Goal: Information Seeking & Learning: Learn about a topic

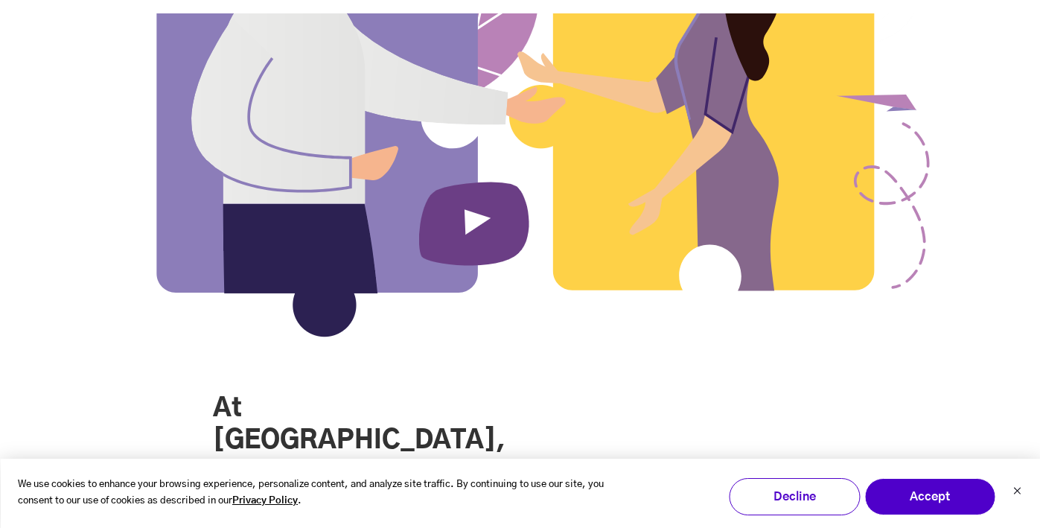
scroll to position [1333, 0]
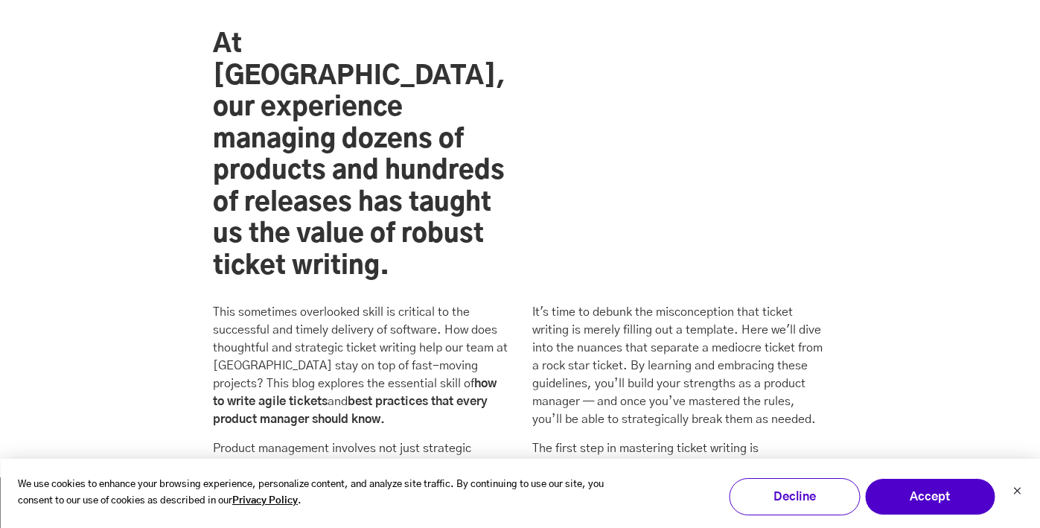
click at [364, 303] on p "This sometimes overlooked skill is critical to the successful and timely delive…" at bounding box center [360, 365] width 295 height 125
click at [440, 303] on p "This sometimes overlooked skill is critical to the successful and timely delive…" at bounding box center [360, 365] width 295 height 125
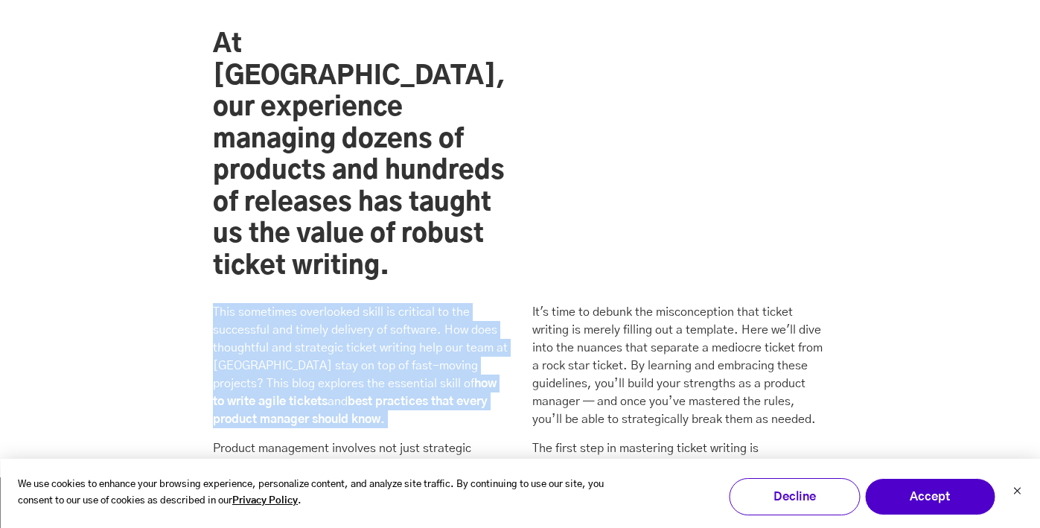
click at [440, 303] on p "This sometimes overlooked skill is critical to the successful and timely delive…" at bounding box center [360, 365] width 295 height 125
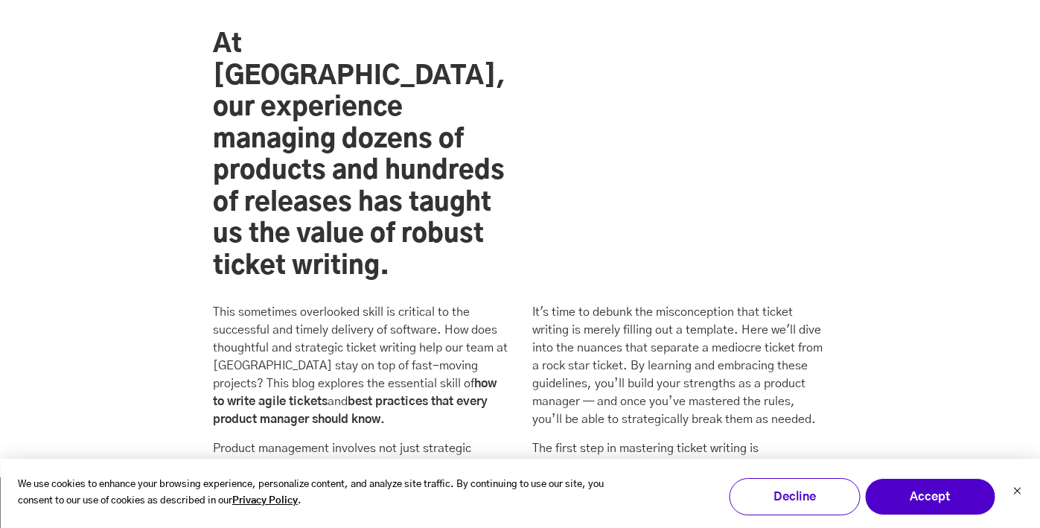
click at [372, 303] on p "This sometimes overlooked skill is critical to the successful and timely delive…" at bounding box center [360, 365] width 295 height 125
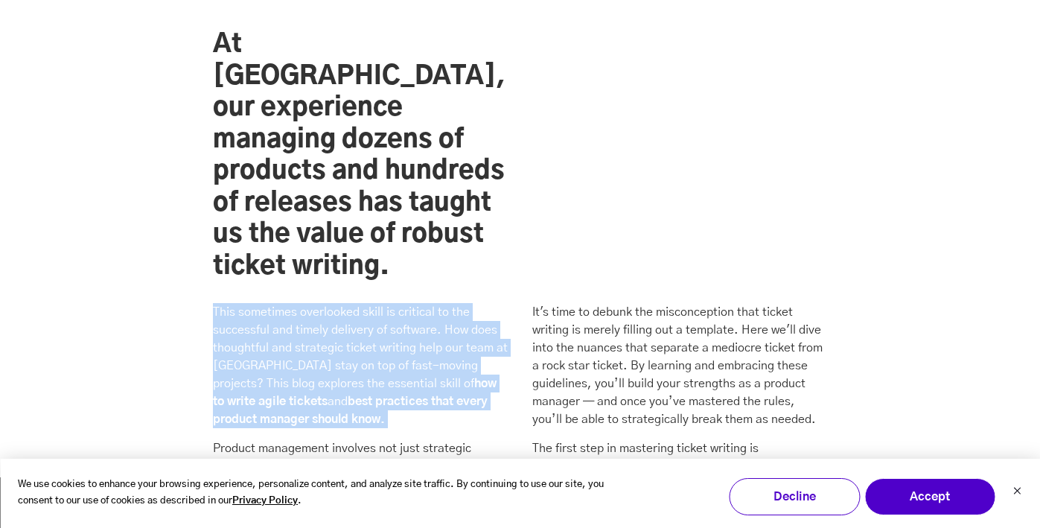
click at [372, 303] on p "This sometimes overlooked skill is critical to the successful and timely delive…" at bounding box center [360, 365] width 295 height 125
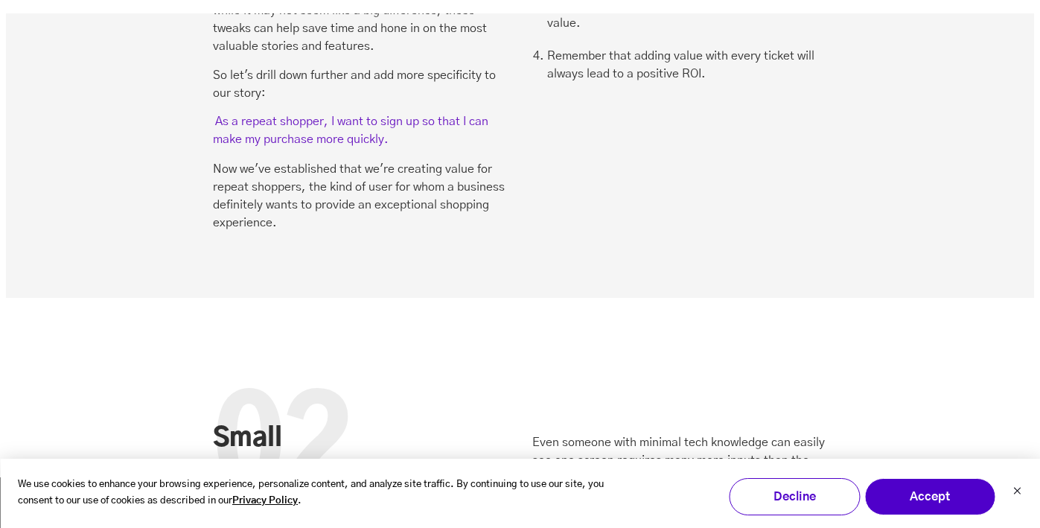
scroll to position [3162, 0]
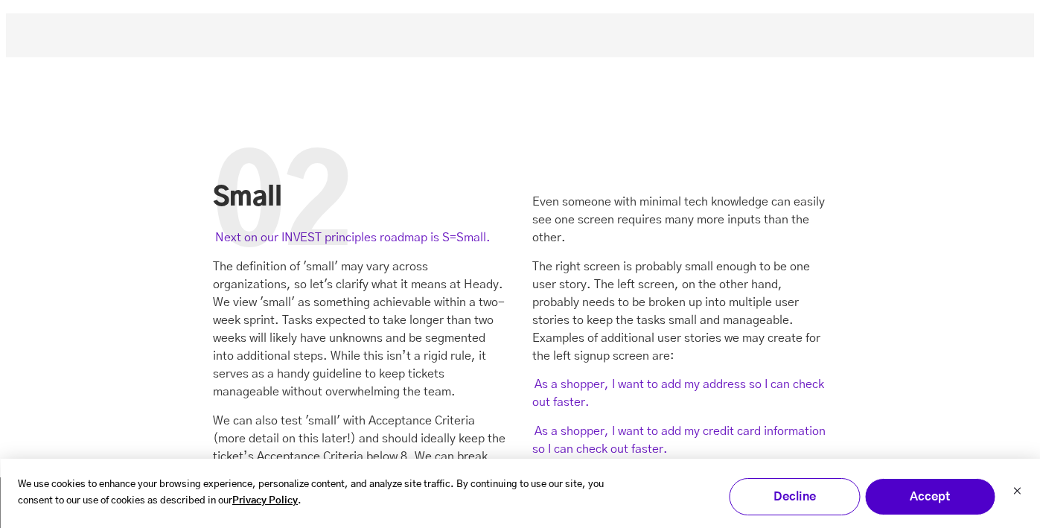
click at [345, 175] on div "02" at bounding box center [282, 209] width 138 height 155
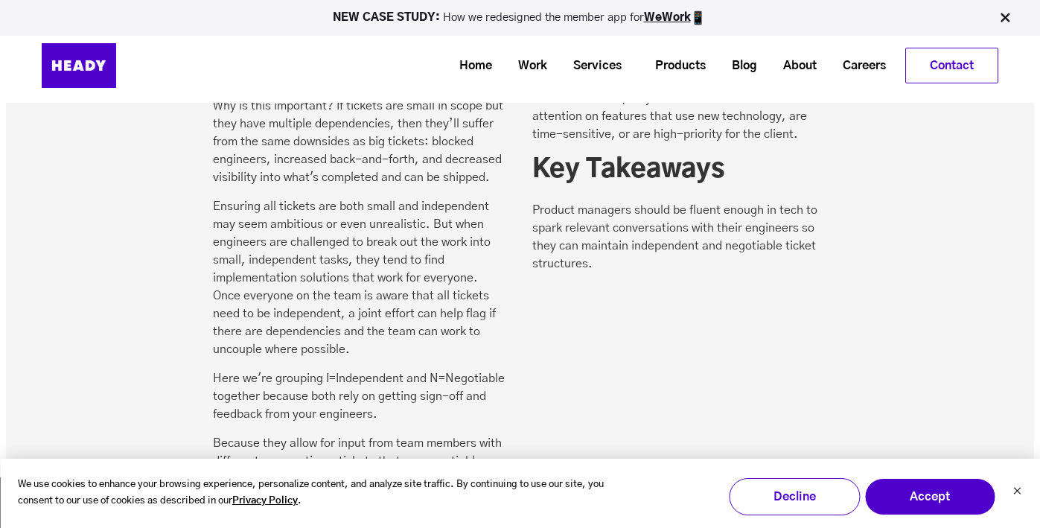
scroll to position [4448, 0]
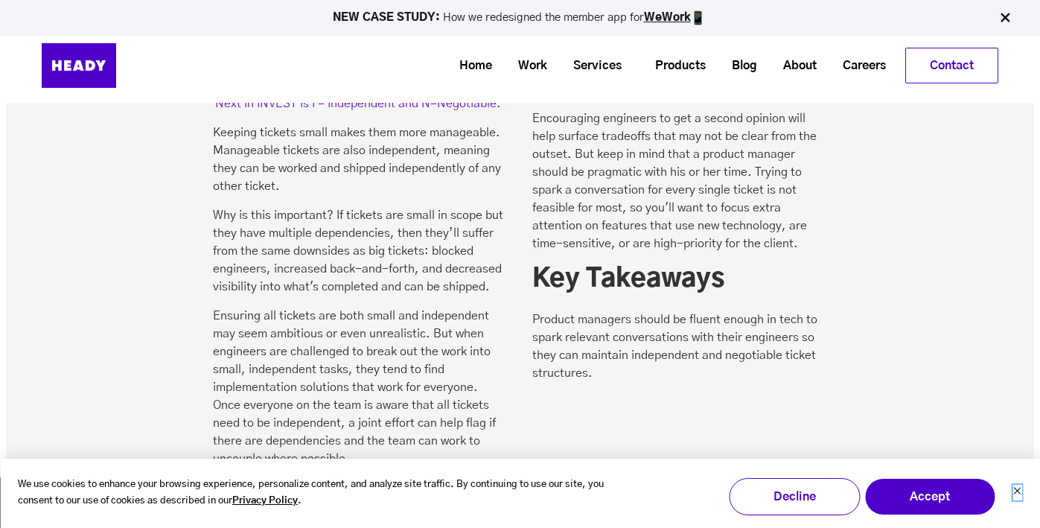
click at [1015, 493] on icon "Dismiss cookie banner" at bounding box center [1016, 490] width 9 height 9
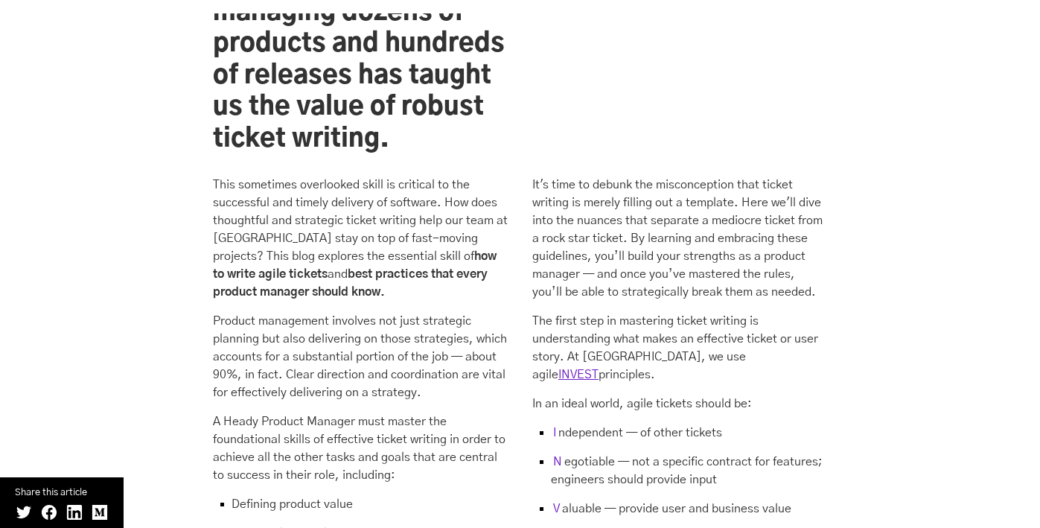
scroll to position [1462, 0]
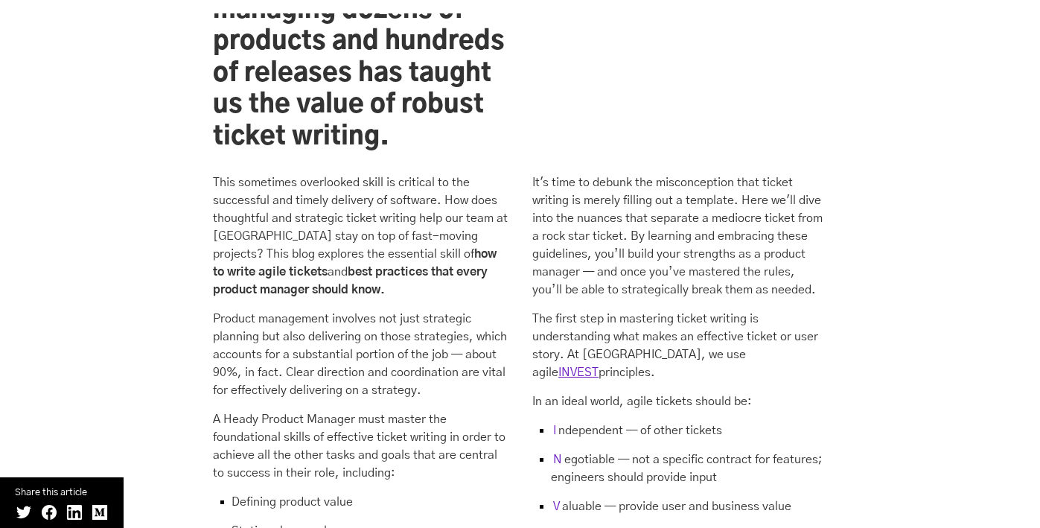
click at [566, 392] on p "In an ideal world, agile tickets should be:" at bounding box center [679, 401] width 295 height 18
click at [573, 421] on li "I ndependent — of other tickets" at bounding box center [679, 435] width 295 height 29
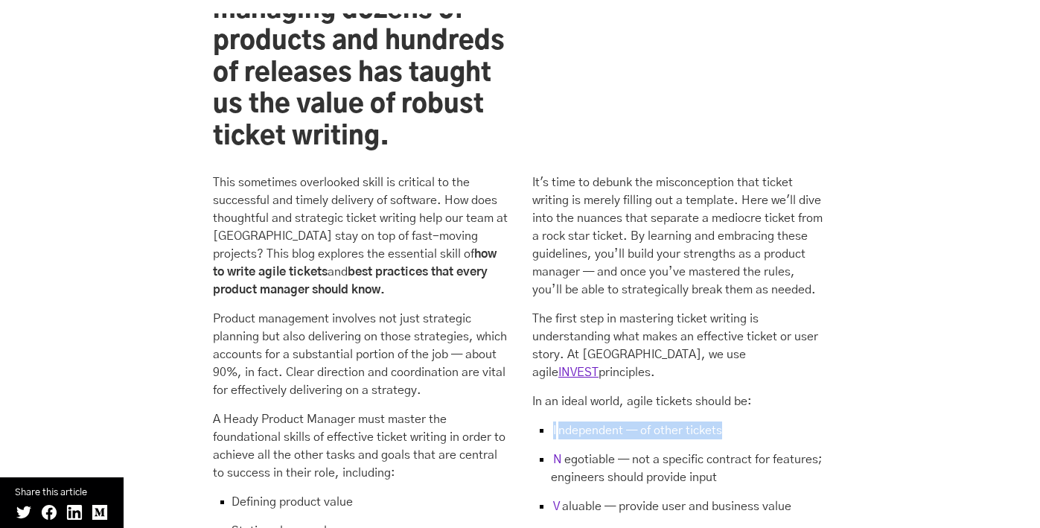
click at [573, 421] on li "I ndependent — of other tickets" at bounding box center [679, 435] width 295 height 29
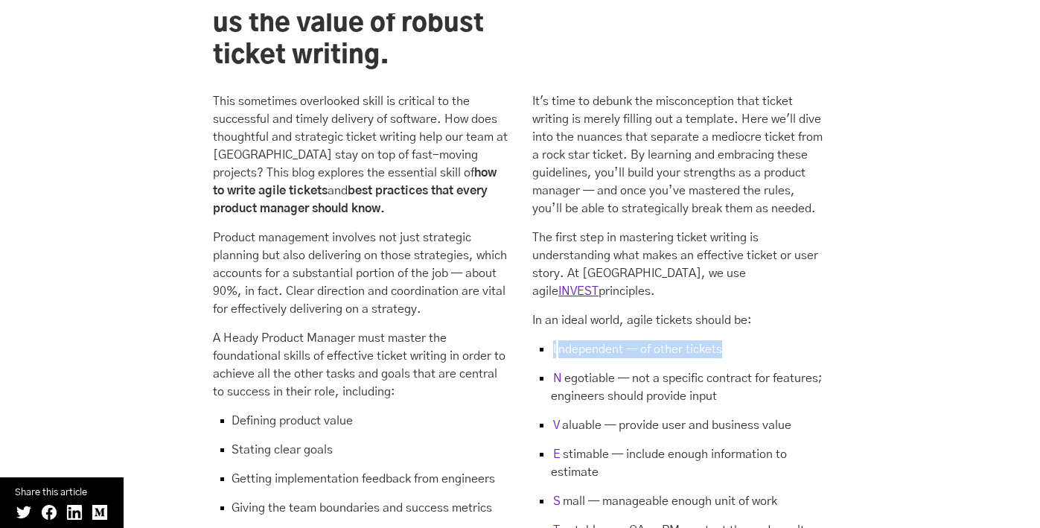
scroll to position [1545, 0]
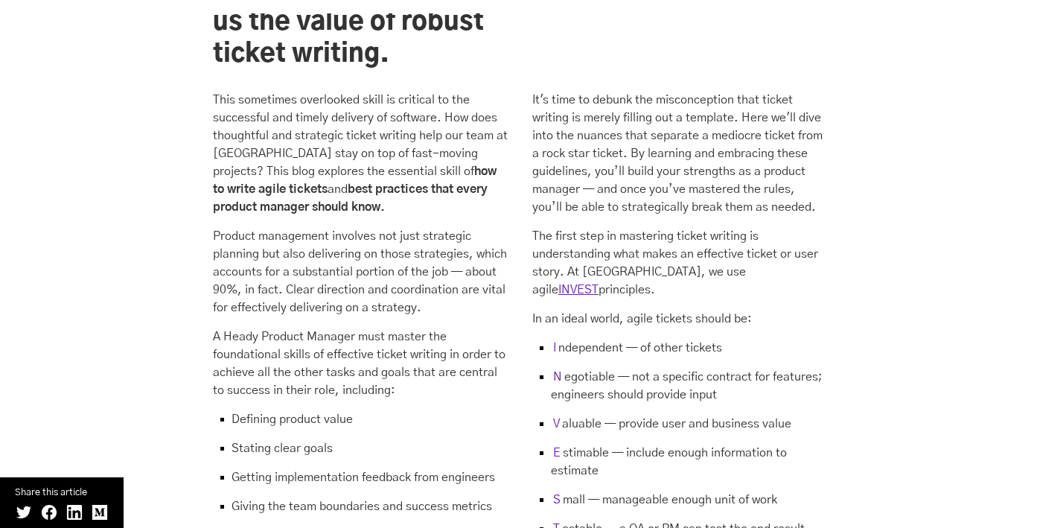
click at [576, 368] on li "N egotiable — not a specific contract for features; engineers should provide in…" at bounding box center [679, 391] width 295 height 47
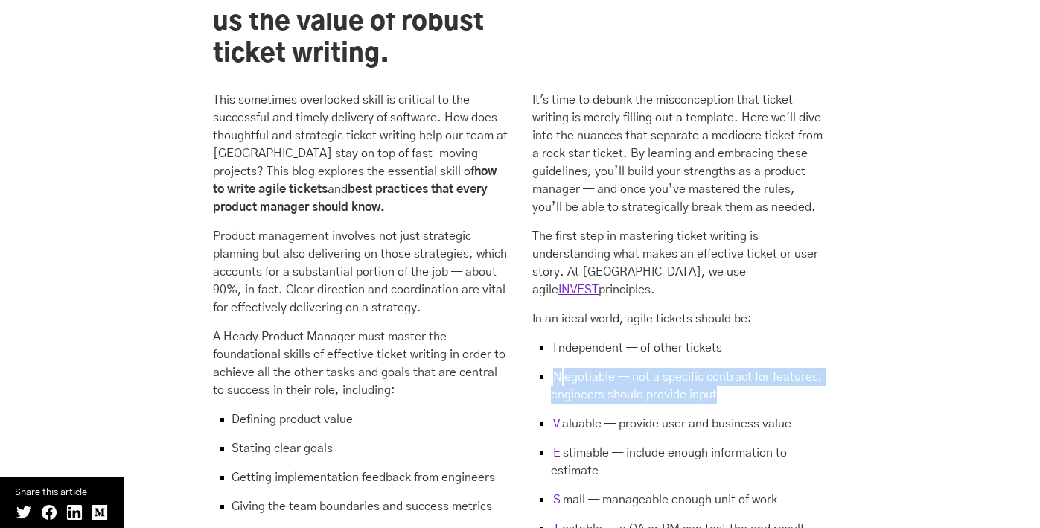
click at [576, 368] on li "N egotiable — not a specific contract for features; engineers should provide in…" at bounding box center [679, 391] width 295 height 47
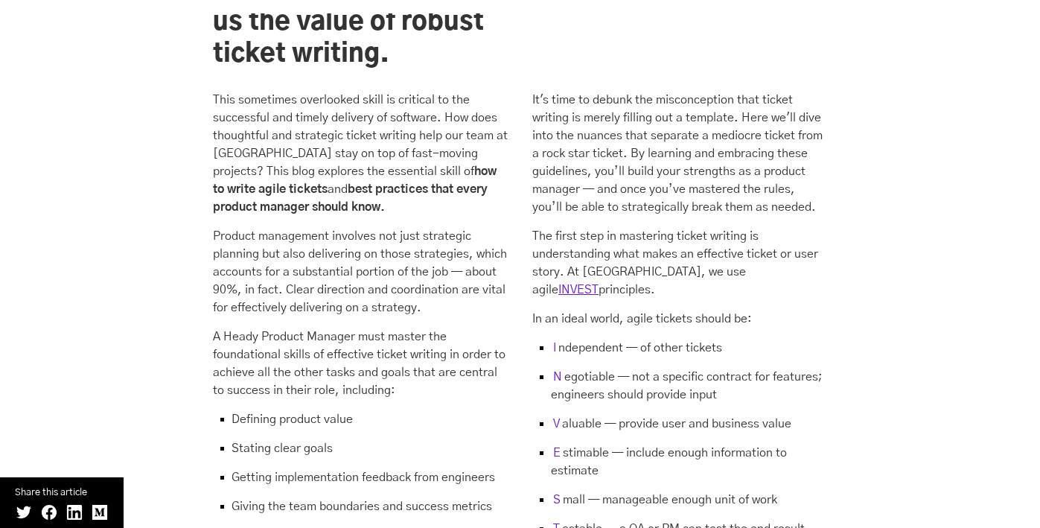
click at [592, 519] on li "T estable — a QA or PM can test the end result" at bounding box center [679, 528] width 295 height 18
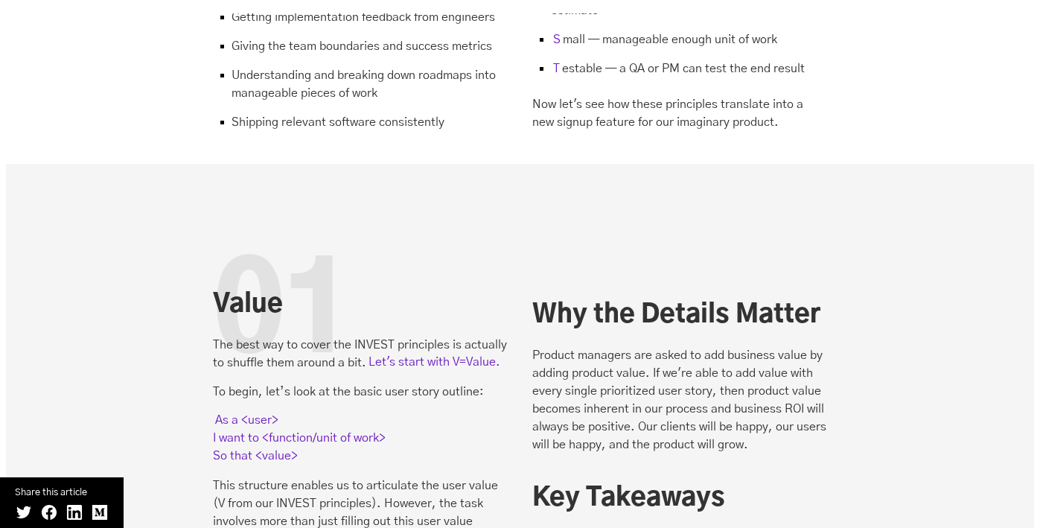
scroll to position [2149, 0]
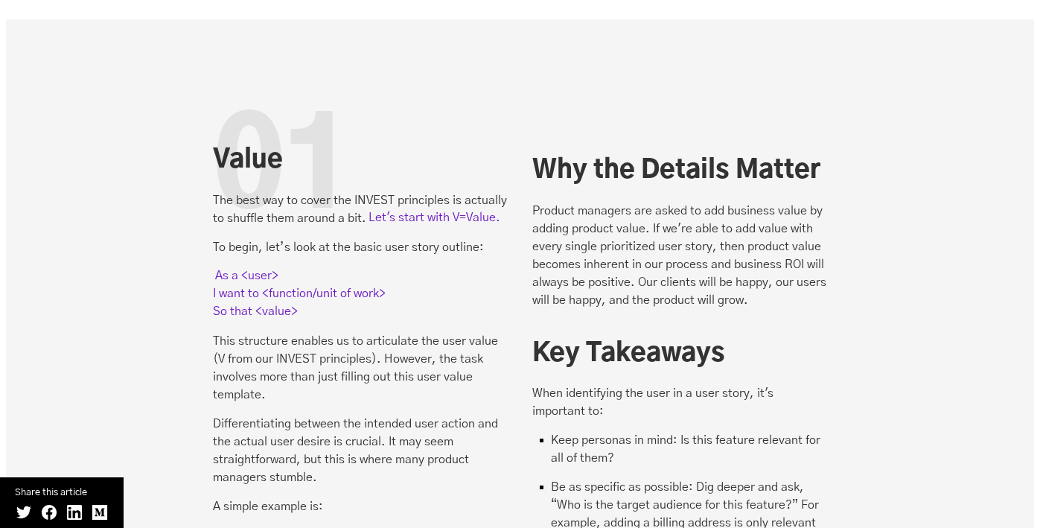
click at [460, 191] on p "The best way to cover the INVEST principles is actually to shuffle them around …" at bounding box center [360, 209] width 295 height 36
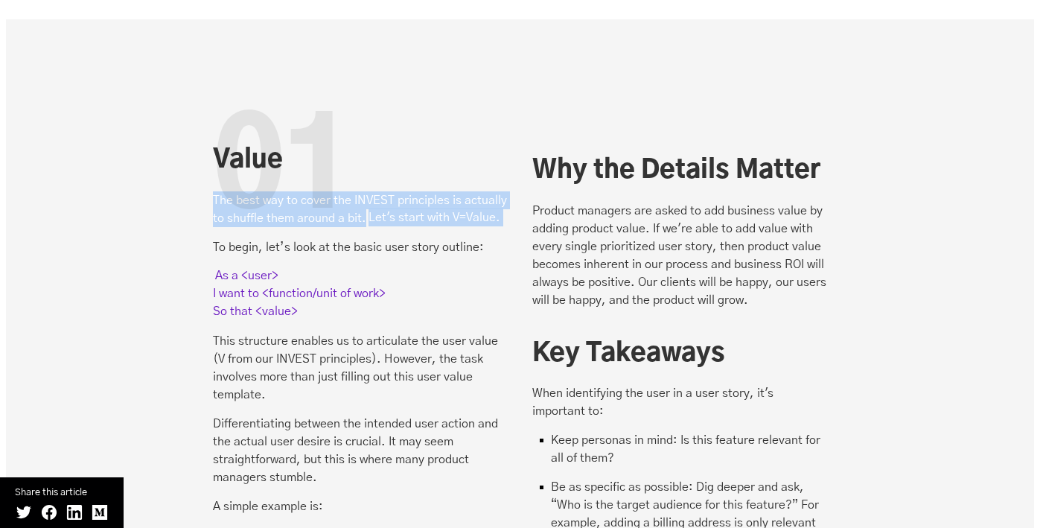
click at [460, 191] on p "The best way to cover the INVEST principles is actually to shuffle them around …" at bounding box center [360, 209] width 295 height 36
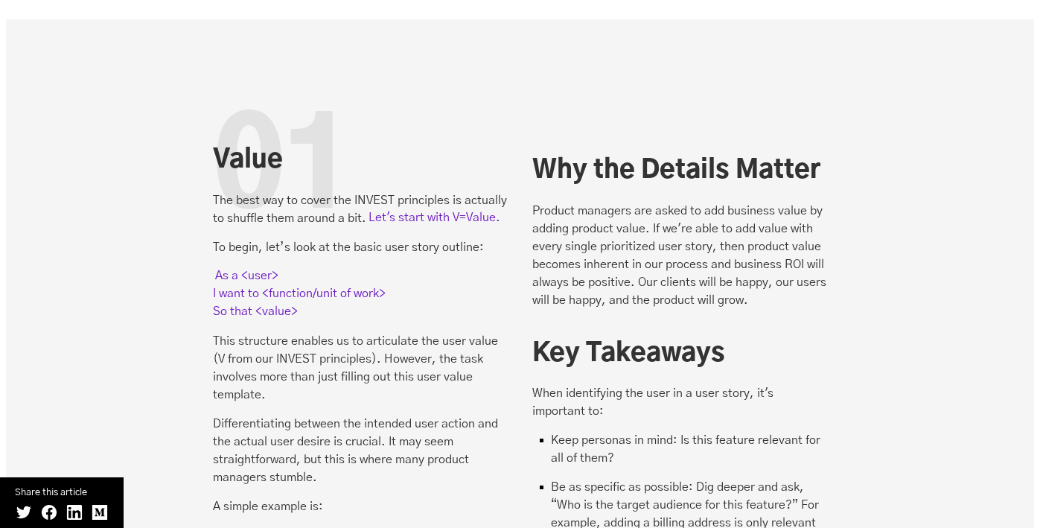
click at [269, 267] on mark "As a <user> I want to <function/unit of work> So that <value>" at bounding box center [299, 293] width 173 height 52
click at [268, 267] on mark "As a <user> I want to <function/unit of work> So that <value>" at bounding box center [299, 293] width 173 height 52
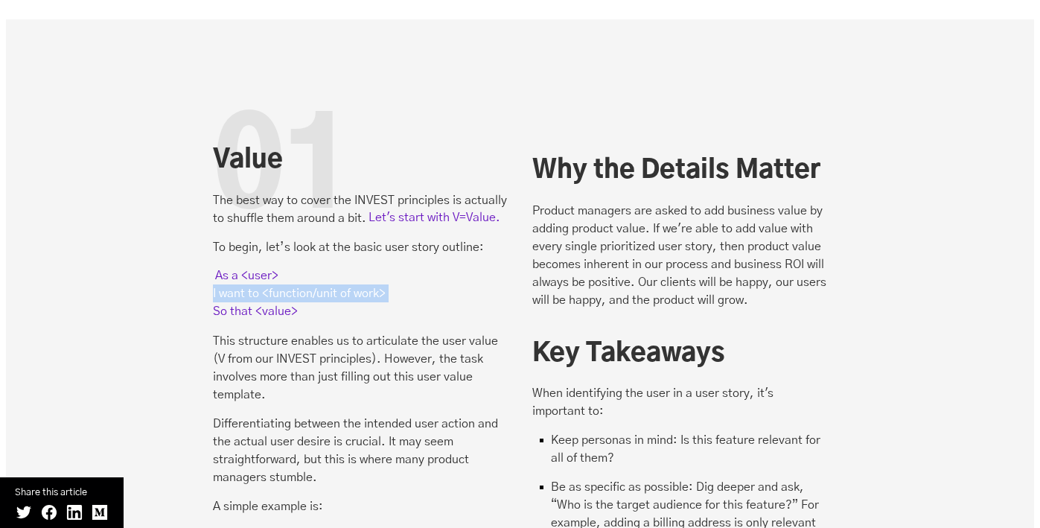
click at [268, 267] on mark "As a <user> I want to <function/unit of work> So that <value>" at bounding box center [299, 293] width 173 height 52
click at [257, 267] on mark "As a <user> I want to <function/unit of work> So that <value>" at bounding box center [299, 293] width 173 height 52
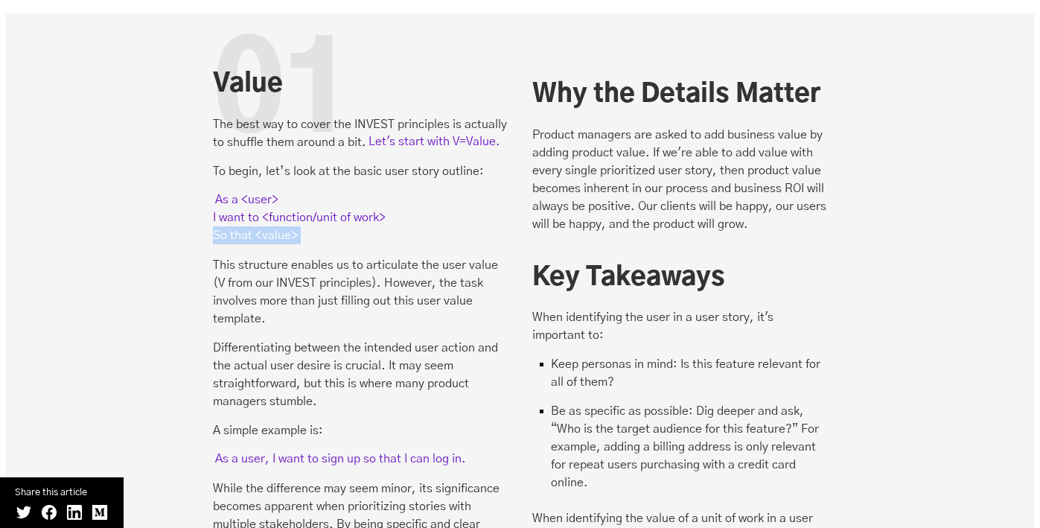
scroll to position [2259, 0]
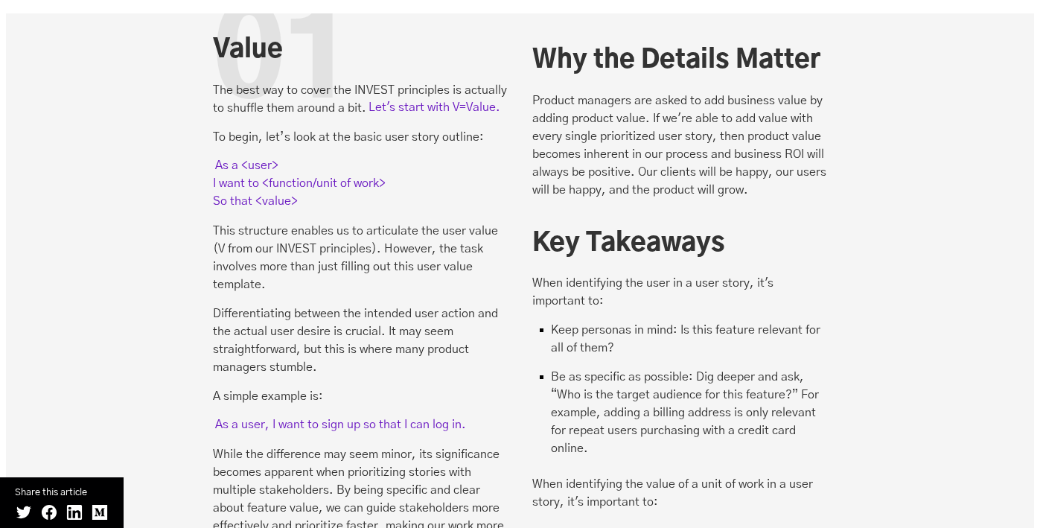
click at [268, 416] on mark "As a user, I want to sign up so that I can log in." at bounding box center [340, 424] width 255 height 16
click at [249, 157] on mark "As a <user> I want to <function/unit of work> So that <value>" at bounding box center [299, 183] width 173 height 52
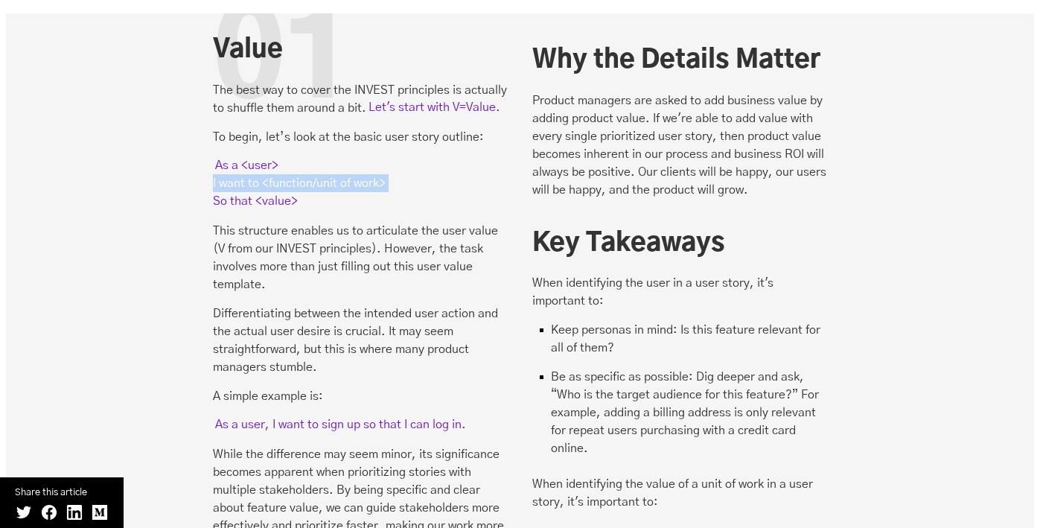
click at [249, 157] on mark "As a <user> I want to <function/unit of work> So that <value>" at bounding box center [299, 183] width 173 height 52
click at [283, 157] on mark "As a <user> I want to <function/unit of work> So that <value>" at bounding box center [299, 183] width 173 height 52
click at [260, 157] on mark "As a <user> I want to <function/unit of work> So that <value>" at bounding box center [299, 183] width 173 height 52
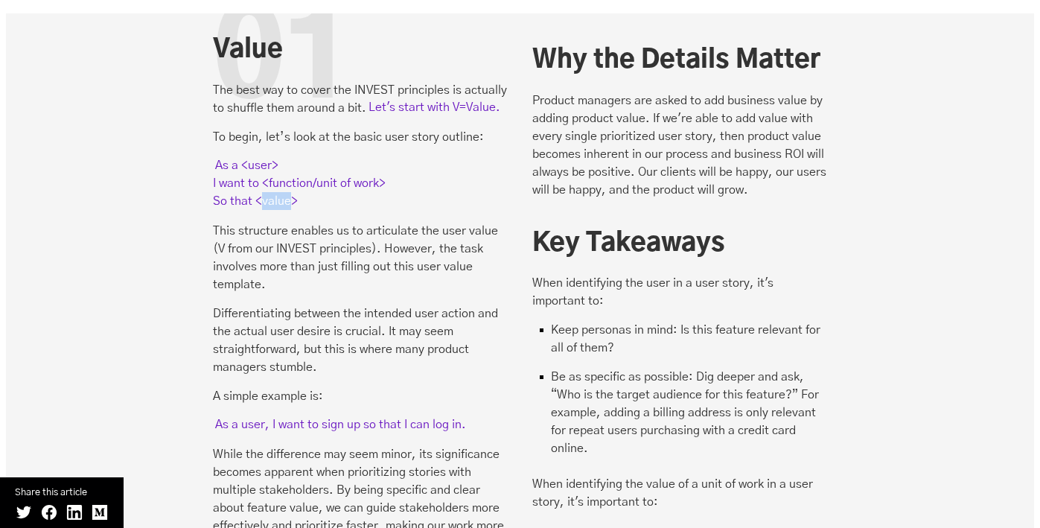
click at [260, 157] on mark "As a <user> I want to <function/unit of work> So that <value>" at bounding box center [299, 183] width 173 height 52
click at [320, 377] on div "The best way to cover the INVEST principles is actually to shuffle them around …" at bounding box center [360, 487] width 295 height 813
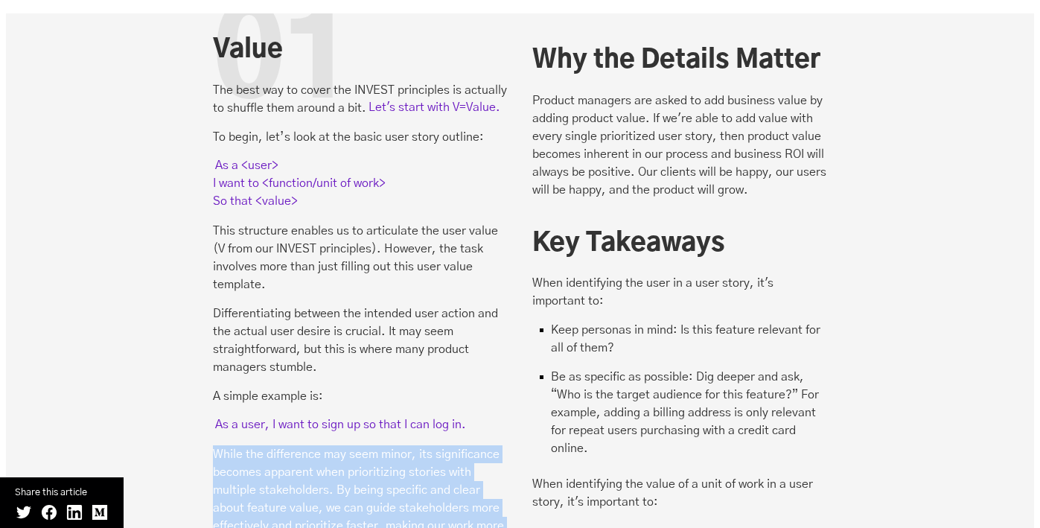
click at [320, 377] on div "The best way to cover the INVEST principles is actually to shuffle them around …" at bounding box center [360, 487] width 295 height 813
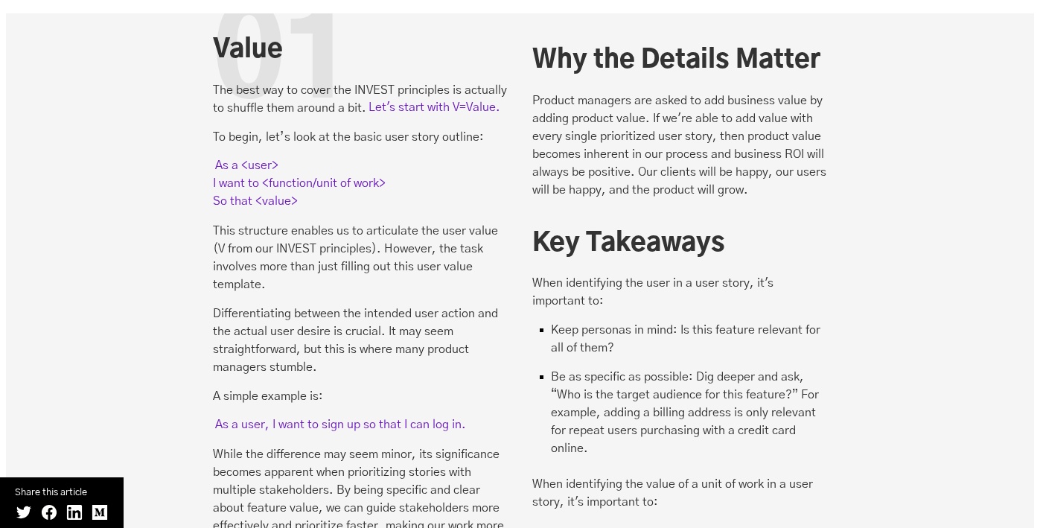
click at [310, 445] on p "While the difference may seem minor, its significance becomes apparent when pri…" at bounding box center [360, 498] width 295 height 107
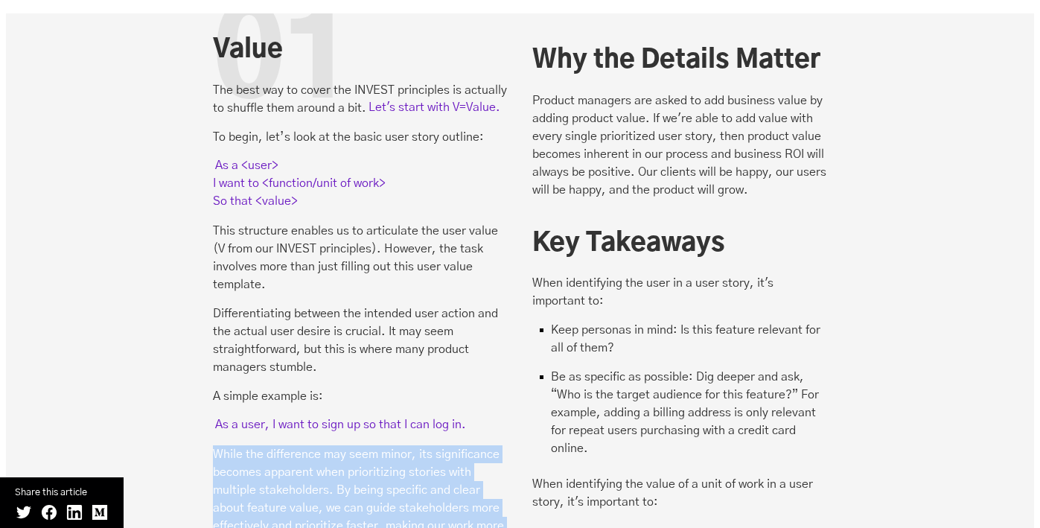
click at [310, 445] on p "While the difference may seem minor, its significance becomes apparent when pri…" at bounding box center [360, 498] width 295 height 107
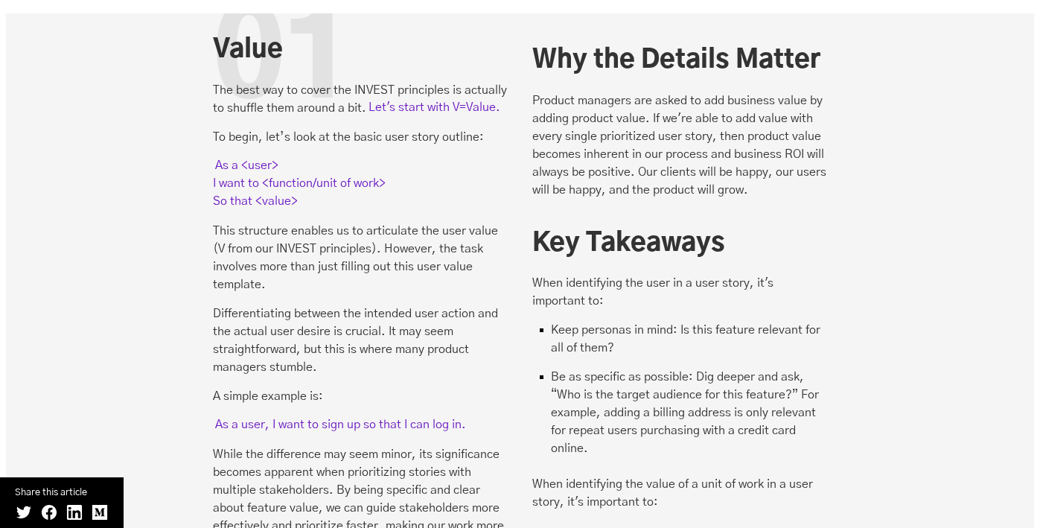
click at [305, 445] on p "While the difference may seem minor, its significance becomes apparent when pri…" at bounding box center [360, 498] width 295 height 107
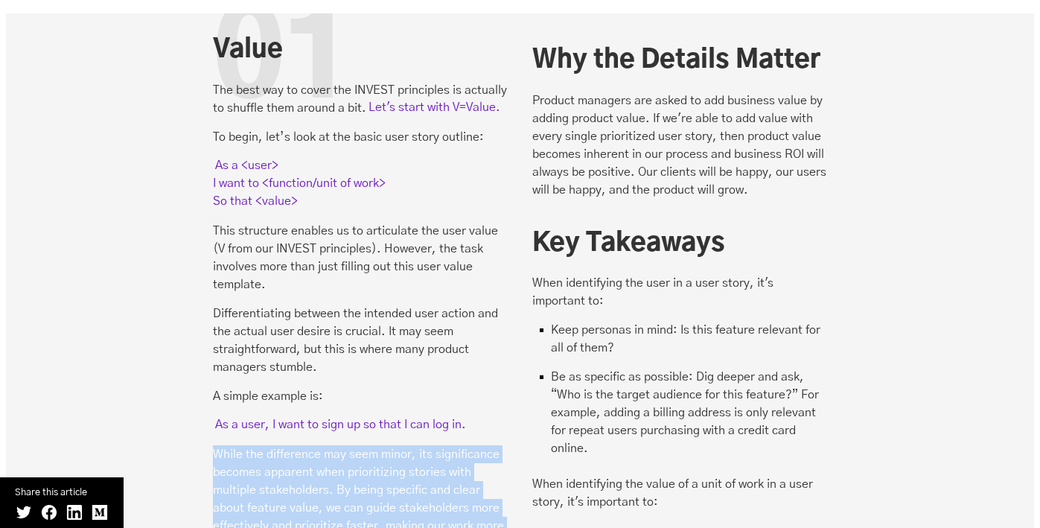
click at [305, 445] on p "While the difference may seem minor, its significance becomes apparent when pri…" at bounding box center [360, 498] width 295 height 107
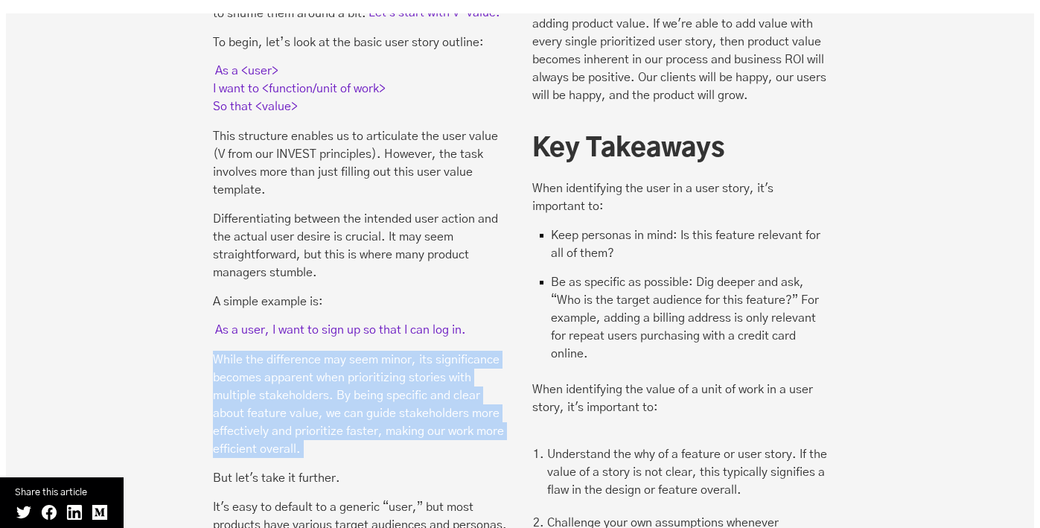
scroll to position [2358, 0]
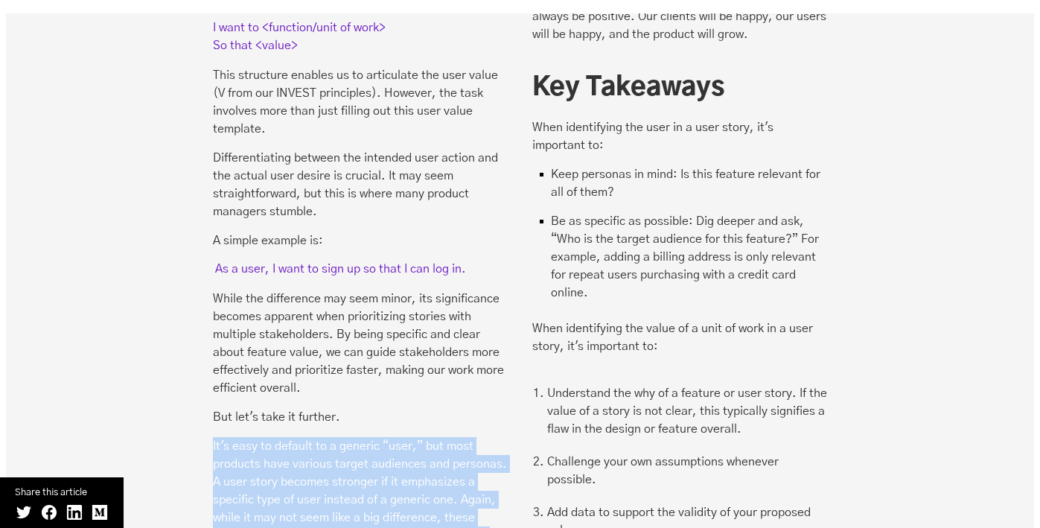
scroll to position [2416, 0]
click at [231, 436] on p "It's easy to default to a generic “user,” but most products have various target…" at bounding box center [360, 498] width 295 height 125
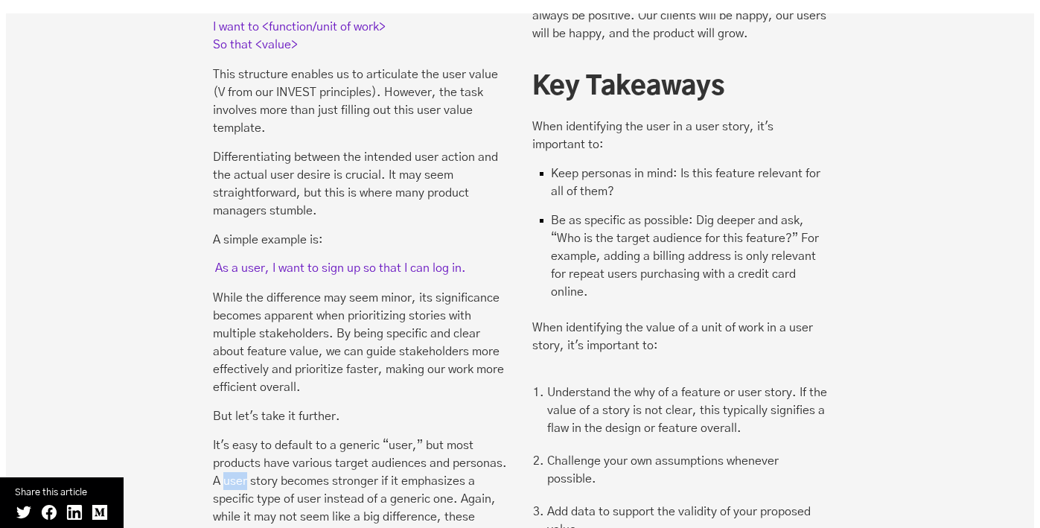
click at [231, 436] on p "It's easy to default to a generic “user,” but most products have various target…" at bounding box center [360, 498] width 295 height 125
click at [284, 436] on p "It's easy to default to a generic “user,” but most products have various target…" at bounding box center [360, 498] width 295 height 125
click at [390, 436] on p "It's easy to default to a generic “user,” but most products have various target…" at bounding box center [360, 498] width 295 height 125
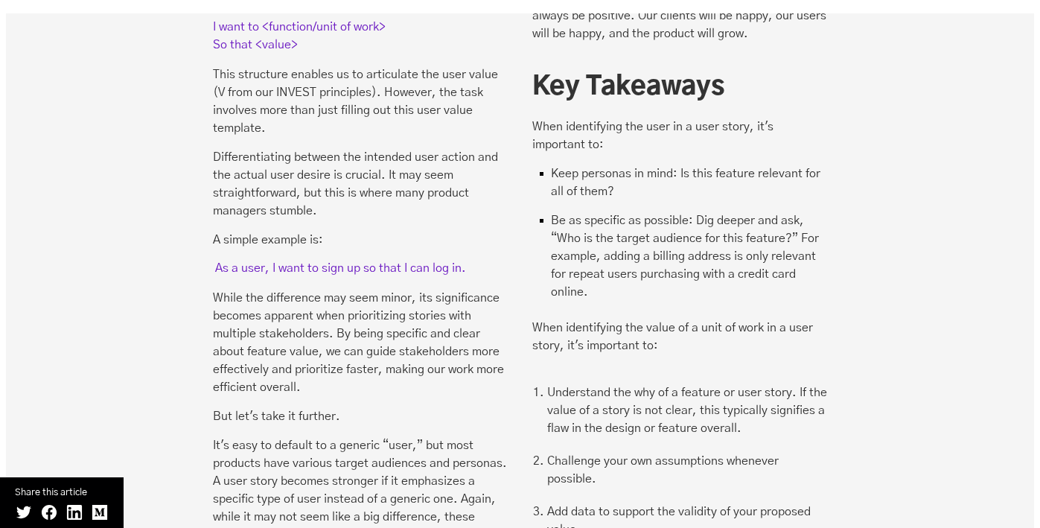
click at [274, 436] on p "It's easy to default to a generic “user,” but most products have various target…" at bounding box center [360, 498] width 295 height 125
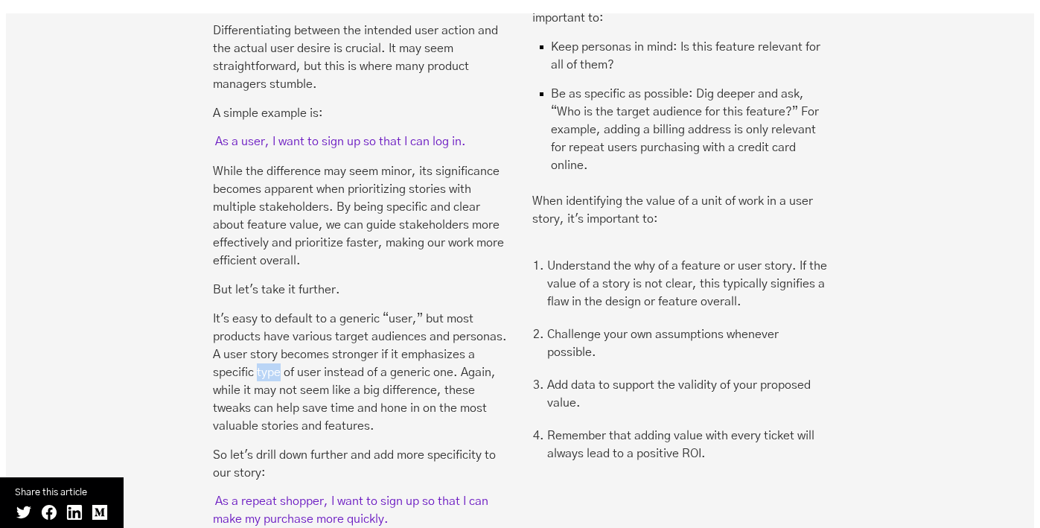
scroll to position [2543, 0]
click at [294, 492] on mark "As a repeat shopper, I want to sign up so that I can make my purchase more quic…" at bounding box center [350, 509] width 275 height 34
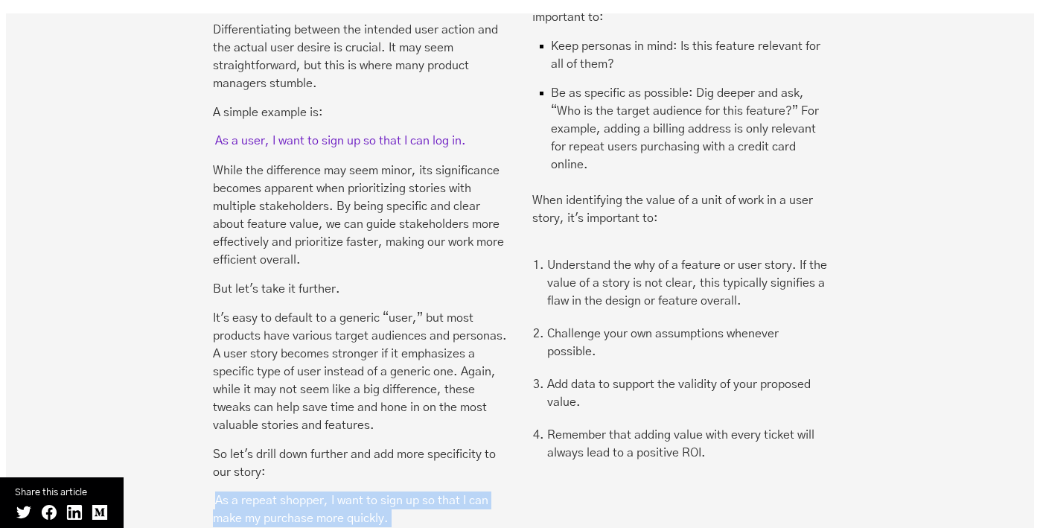
click at [294, 492] on mark "As a repeat shopper, I want to sign up so that I can make my purchase more quic…" at bounding box center [350, 509] width 275 height 34
click at [415, 492] on mark "As a repeat shopper, I want to sign up so that I can make my purchase more quic…" at bounding box center [350, 509] width 275 height 34
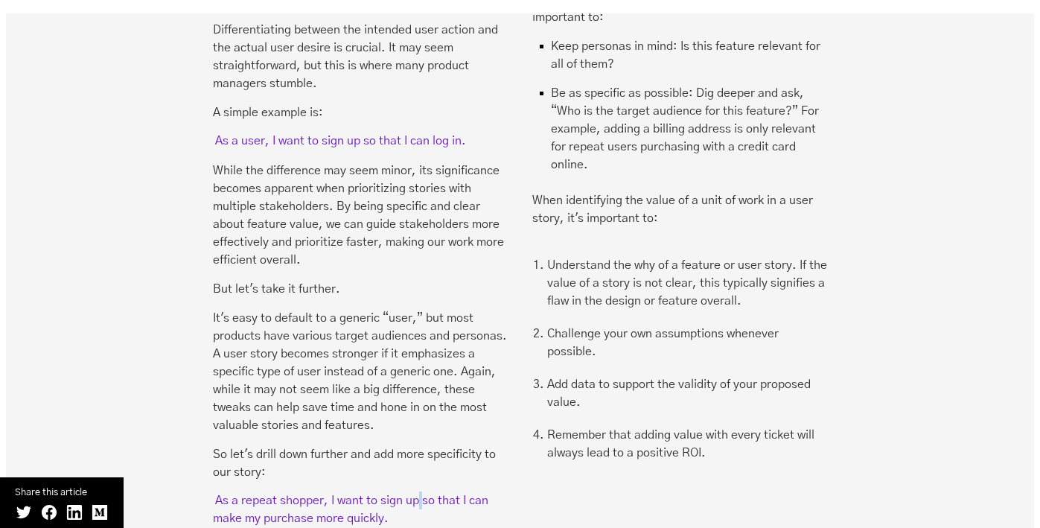
click at [415, 492] on mark "As a repeat shopper, I want to sign up so that I can make my purchase more quic…" at bounding box center [350, 509] width 275 height 34
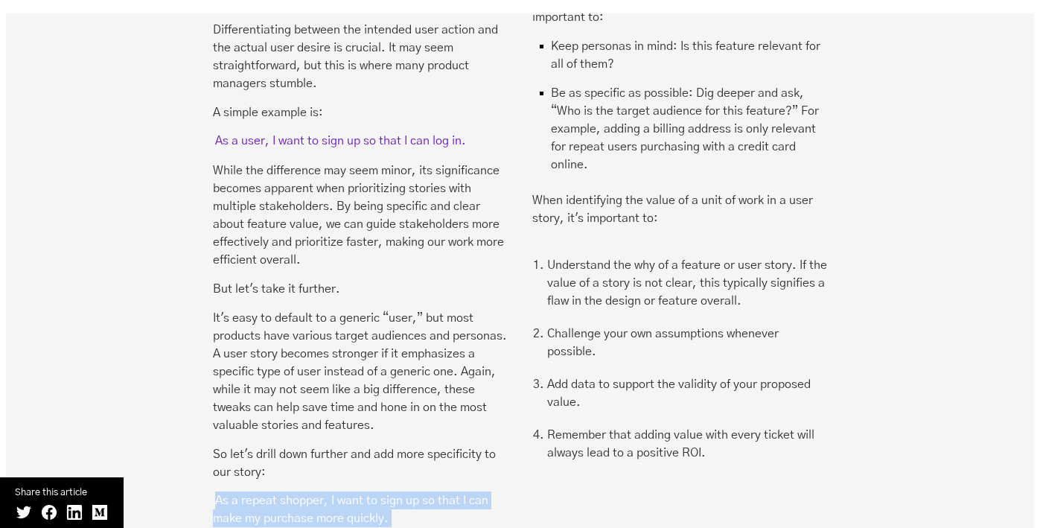
click at [415, 492] on mark "As a repeat shopper, I want to sign up so that I can make my purchase more quic…" at bounding box center [350, 509] width 275 height 34
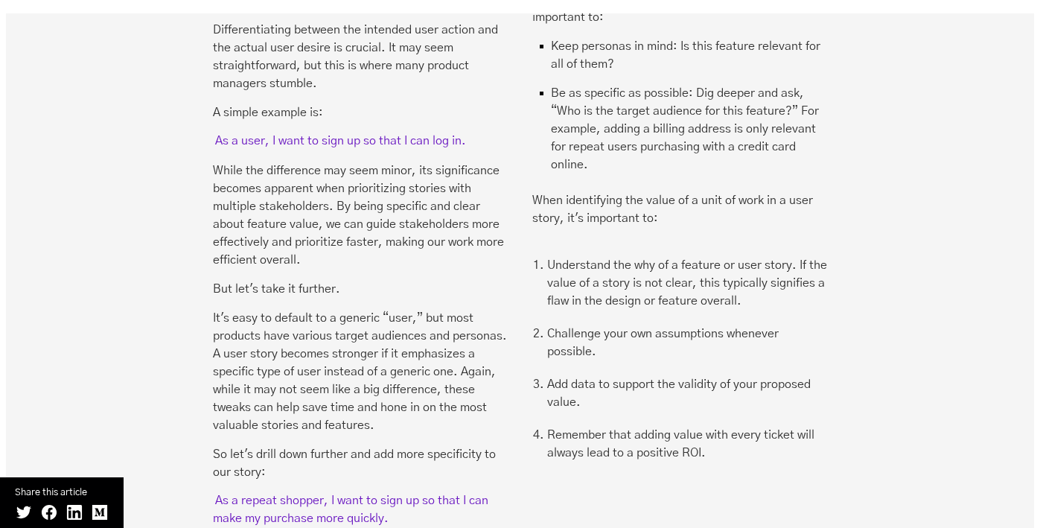
click at [263, 492] on mark "As a repeat shopper, I want to sign up so that I can make my purchase more quic…" at bounding box center [350, 509] width 275 height 34
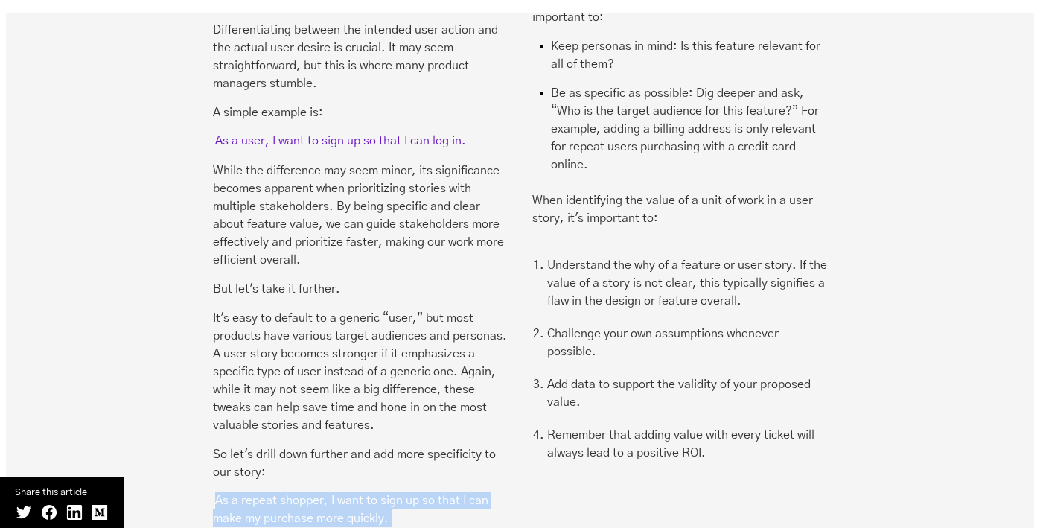
click at [263, 492] on mark "As a repeat shopper, I want to sign up so that I can make my purchase more quic…" at bounding box center [350, 509] width 275 height 34
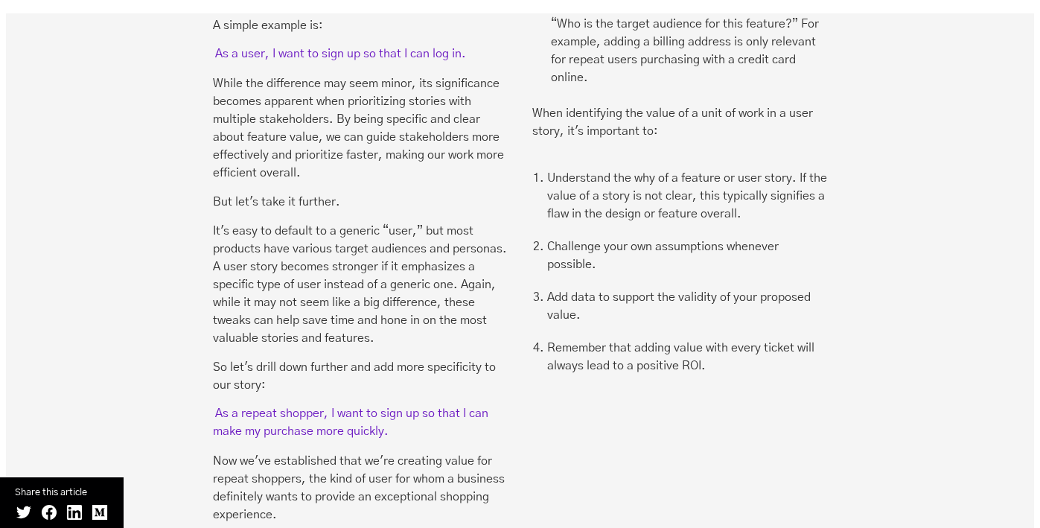
click at [258, 452] on p "Now we've established that we're creating value for repeat shoppers, the kind o…" at bounding box center [360, 487] width 295 height 71
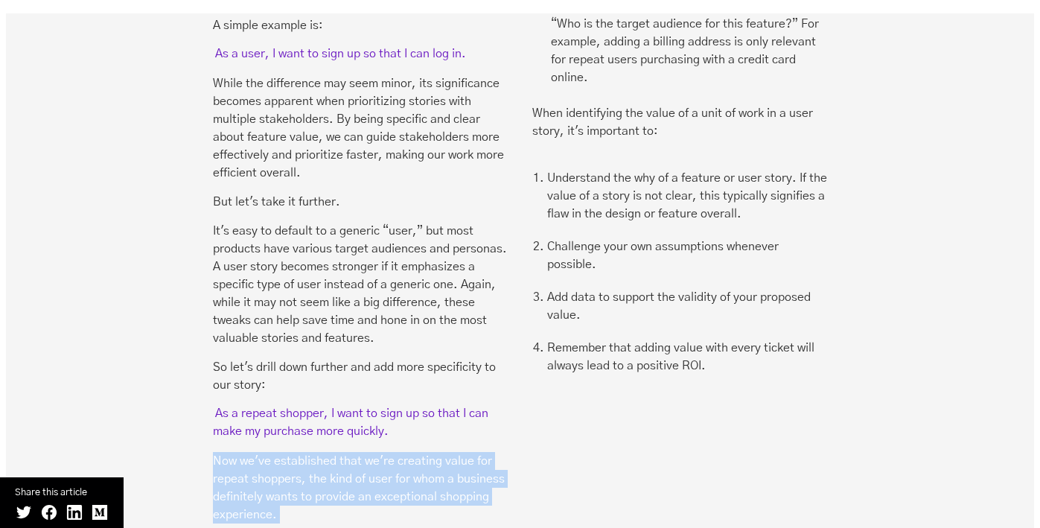
click at [258, 452] on p "Now we've established that we're creating value for repeat shoppers, the kind o…" at bounding box center [360, 487] width 295 height 71
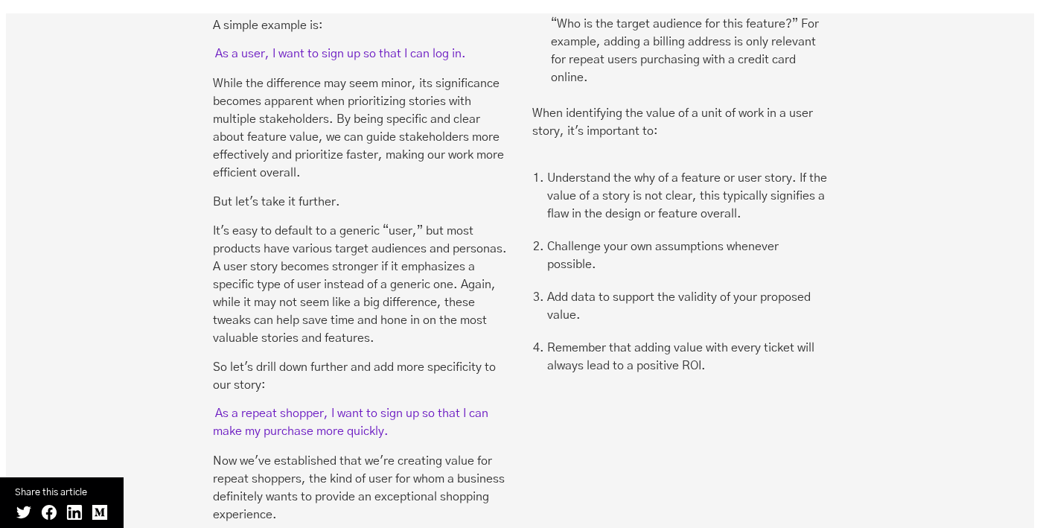
click at [358, 452] on p "Now we've established that we're creating value for repeat shoppers, the kind o…" at bounding box center [360, 487] width 295 height 71
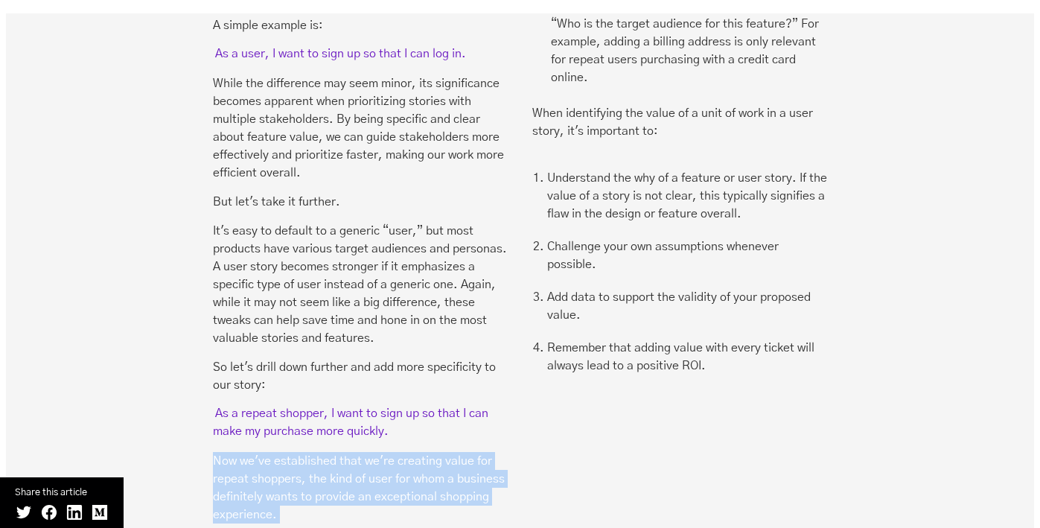
click at [358, 452] on p "Now we've established that we're creating value for repeat shoppers, the kind o…" at bounding box center [360, 487] width 295 height 71
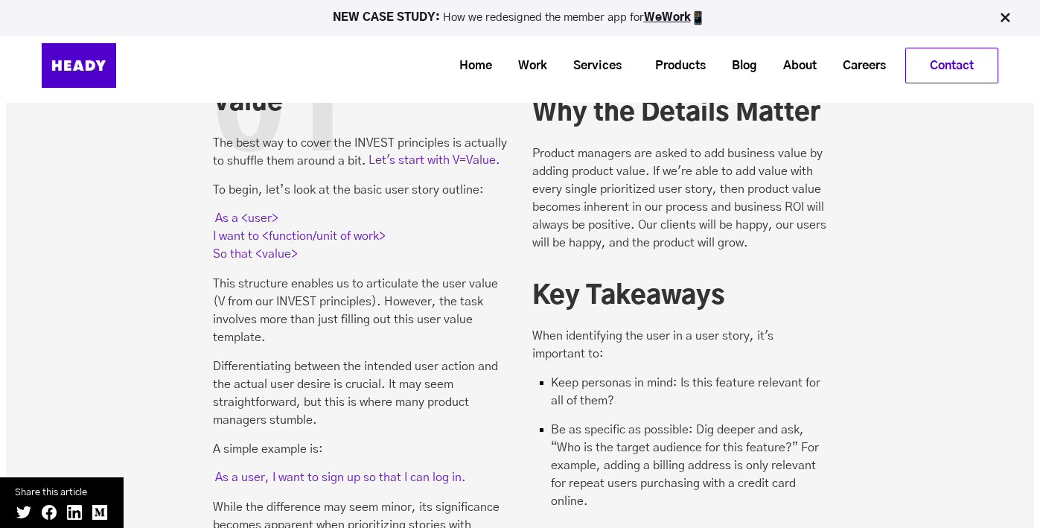
scroll to position [2207, 0]
click at [591, 326] on p "When identifying the user in a user story, it's important to:" at bounding box center [679, 344] width 295 height 36
click at [591, 373] on li "Keep personas in mind: Is this feature relevant for all of them?" at bounding box center [679, 396] width 295 height 47
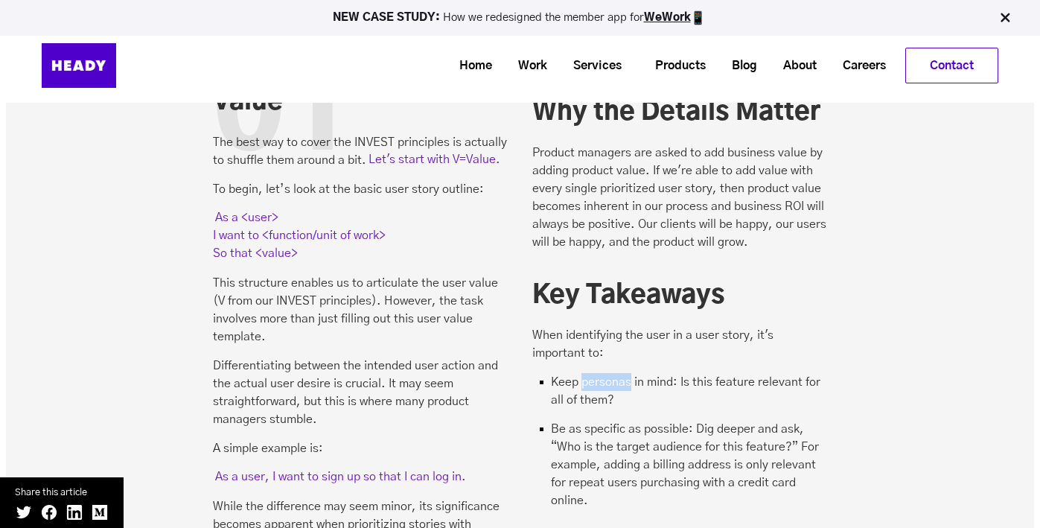
click at [591, 373] on li "Keep personas in mind: Is this feature relevant for all of them?" at bounding box center [679, 396] width 295 height 47
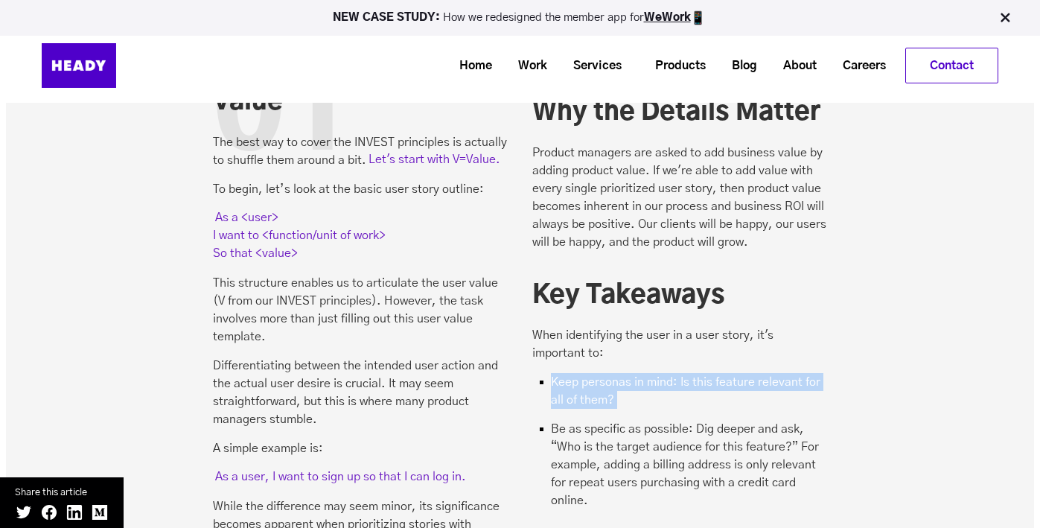
click at [591, 373] on li "Keep personas in mind: Is this feature relevant for all of them?" at bounding box center [679, 396] width 295 height 47
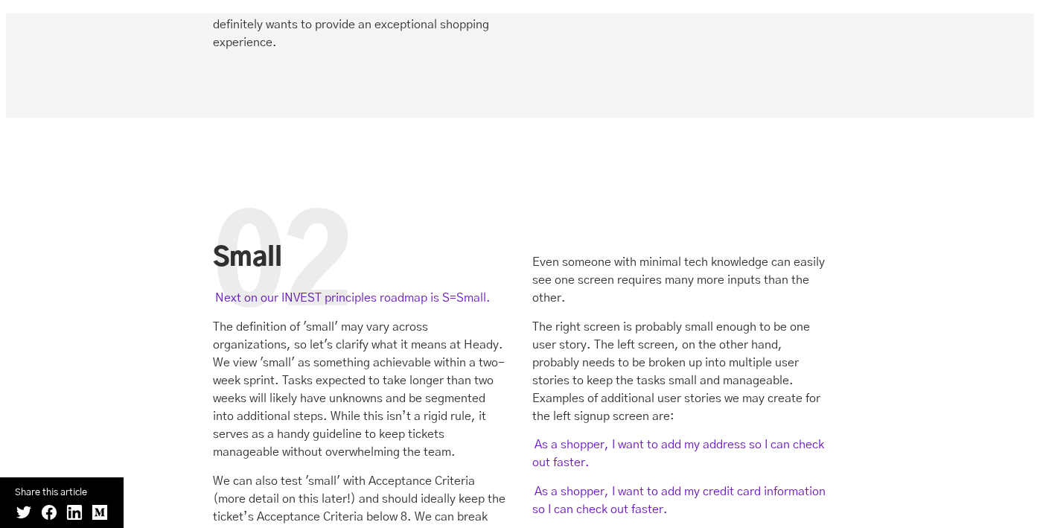
scroll to position [3302, 0]
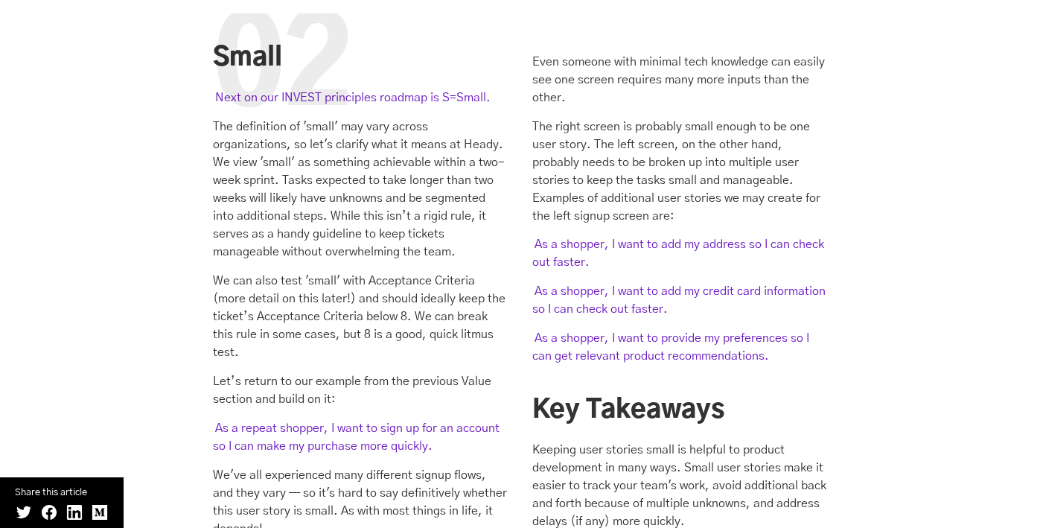
click at [328, 372] on p "Let’s return to our example from the previous Value section and build on it:" at bounding box center [360, 390] width 295 height 36
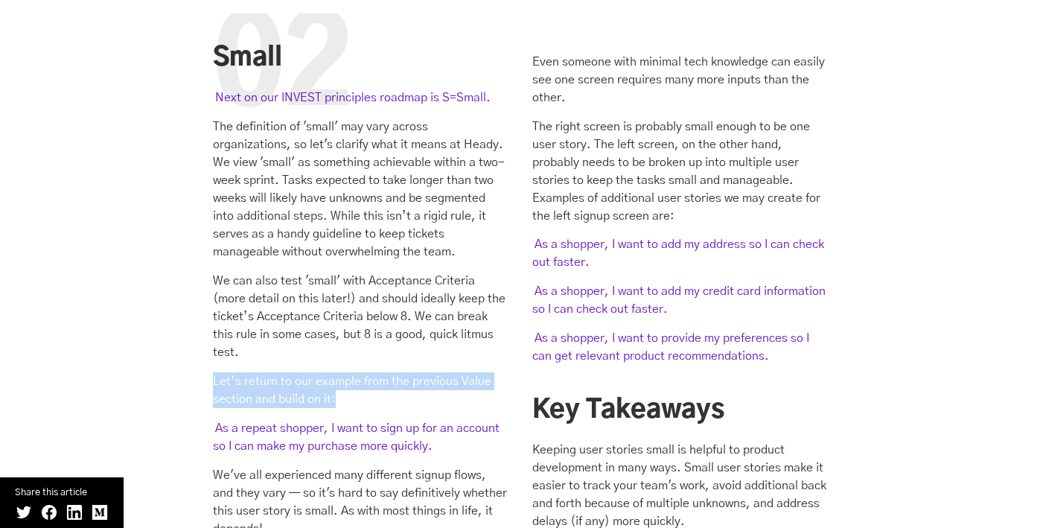
click at [328, 372] on p "Let’s return to our example from the previous Value section and build on it:" at bounding box center [360, 390] width 295 height 36
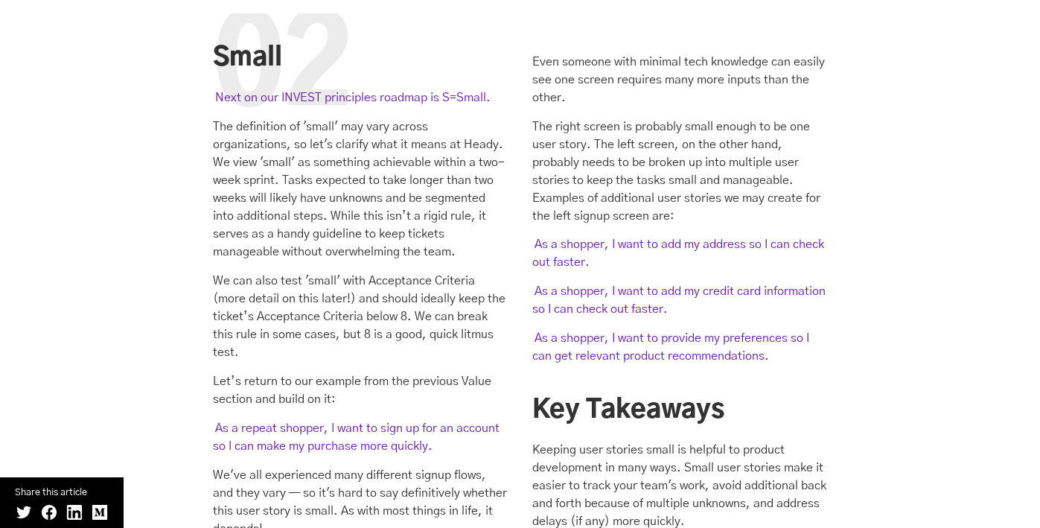
click at [328, 420] on mark "As a repeat shopper, I want to sign up for an account so I can make my purchase…" at bounding box center [356, 437] width 287 height 34
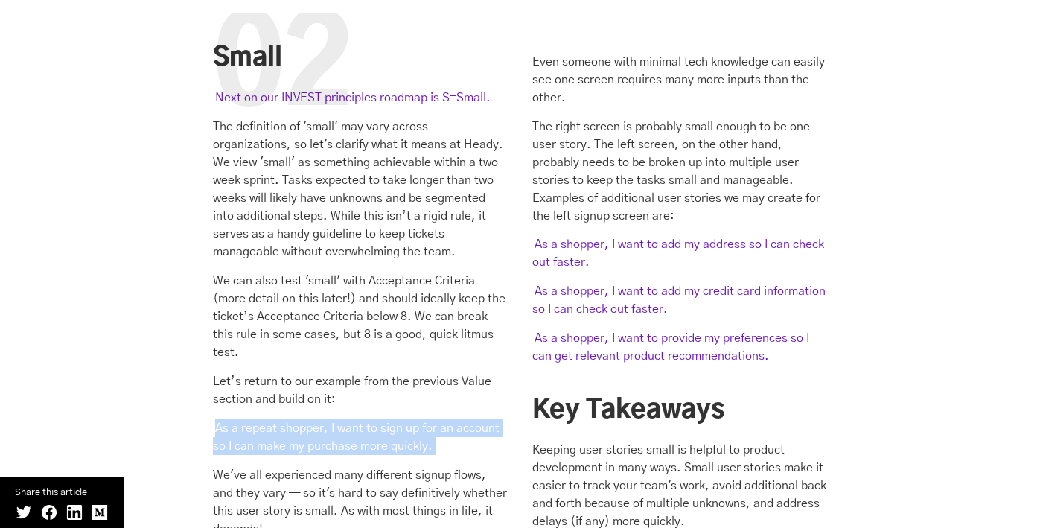
click at [328, 420] on mark "As a repeat shopper, I want to sign up for an account so I can make my purchase…" at bounding box center [356, 437] width 287 height 34
click at [286, 420] on mark "As a repeat shopper, I want to sign up for an account so I can make my purchase…" at bounding box center [356, 437] width 287 height 34
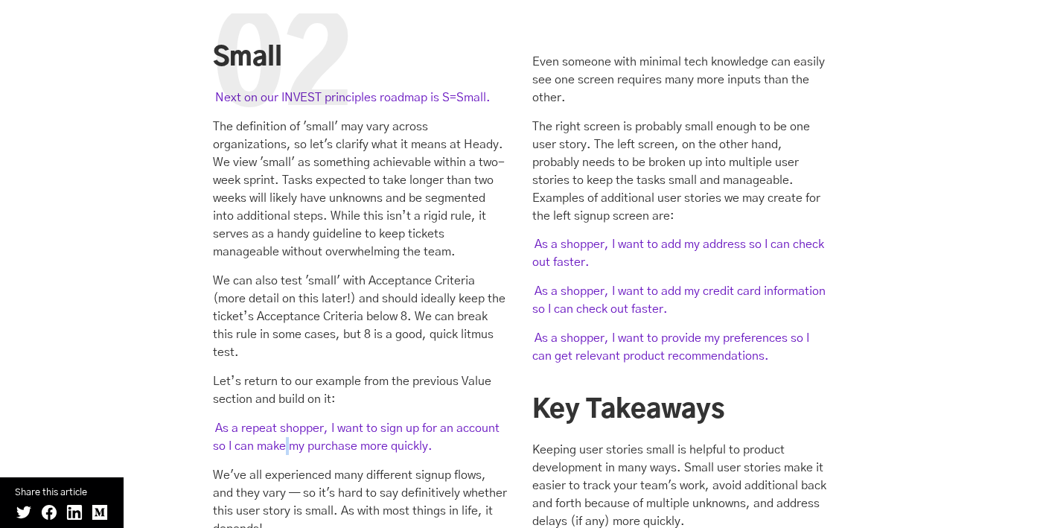
click at [286, 420] on mark "As a repeat shopper, I want to sign up for an account so I can make my purchase…" at bounding box center [356, 437] width 287 height 34
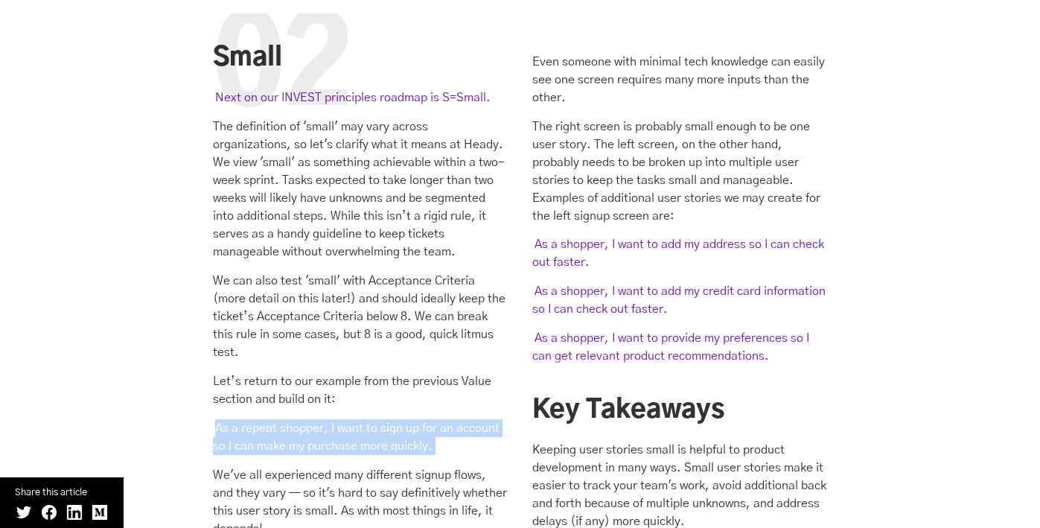
drag, startPoint x: 286, startPoint y: 382, endPoint x: 342, endPoint y: 382, distance: 56.6
click at [286, 420] on mark "As a repeat shopper, I want to sign up for an account so I can make my purchase…" at bounding box center [356, 437] width 287 height 34
click at [380, 420] on mark "As a repeat shopper, I want to sign up for an account so I can make my purchase…" at bounding box center [356, 437] width 287 height 34
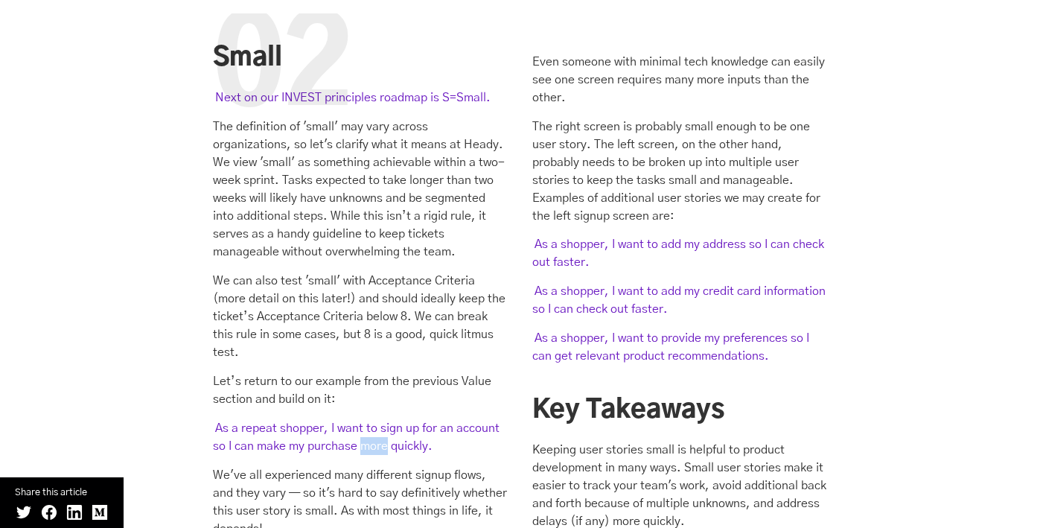
click at [380, 420] on mark "As a repeat shopper, I want to sign up for an account so I can make my purchase…" at bounding box center [356, 437] width 287 height 34
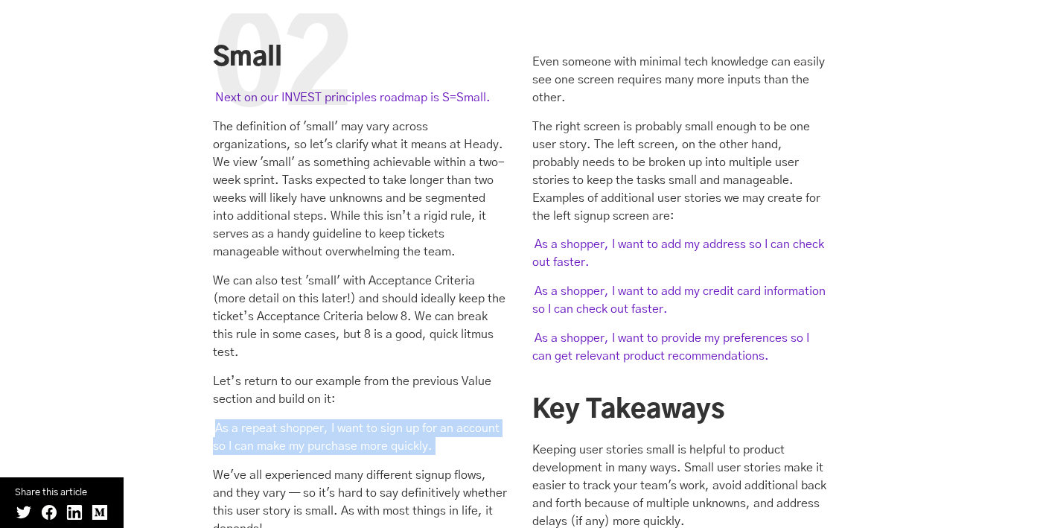
click at [380, 420] on mark "As a repeat shopper, I want to sign up for an account so I can make my purchase…" at bounding box center [356, 437] width 287 height 34
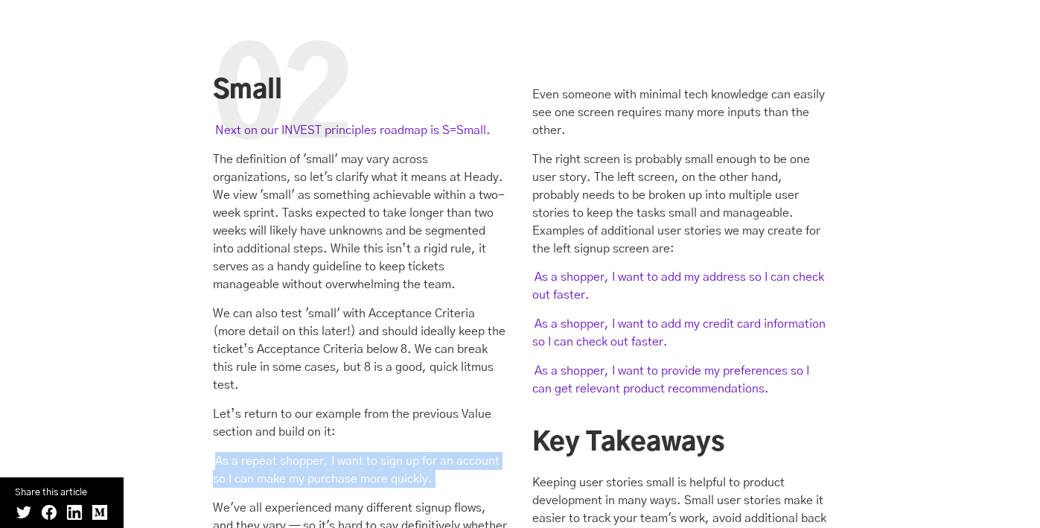
scroll to position [3263, 0]
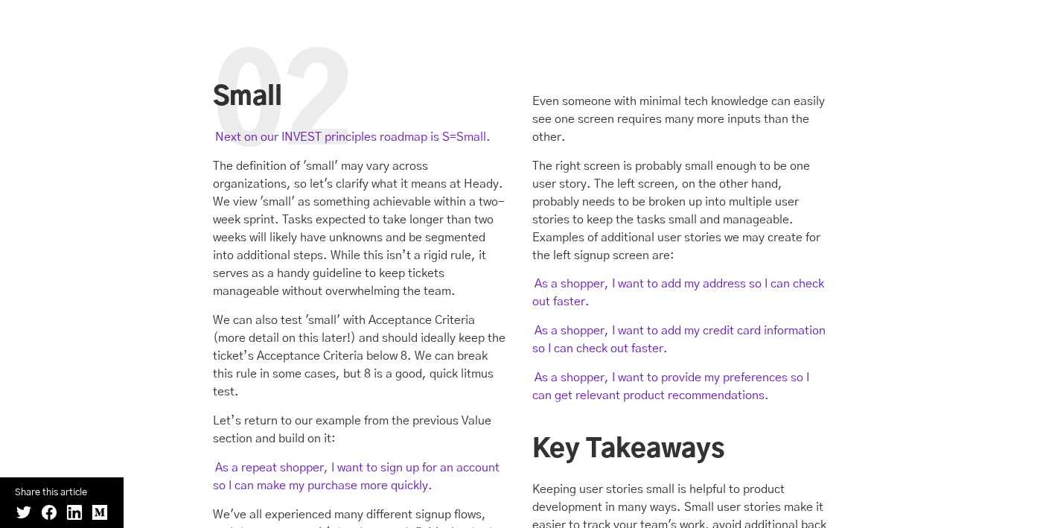
click at [629, 275] on p "As a shopper, I want to add my address so I can check out faster." at bounding box center [679, 293] width 295 height 36
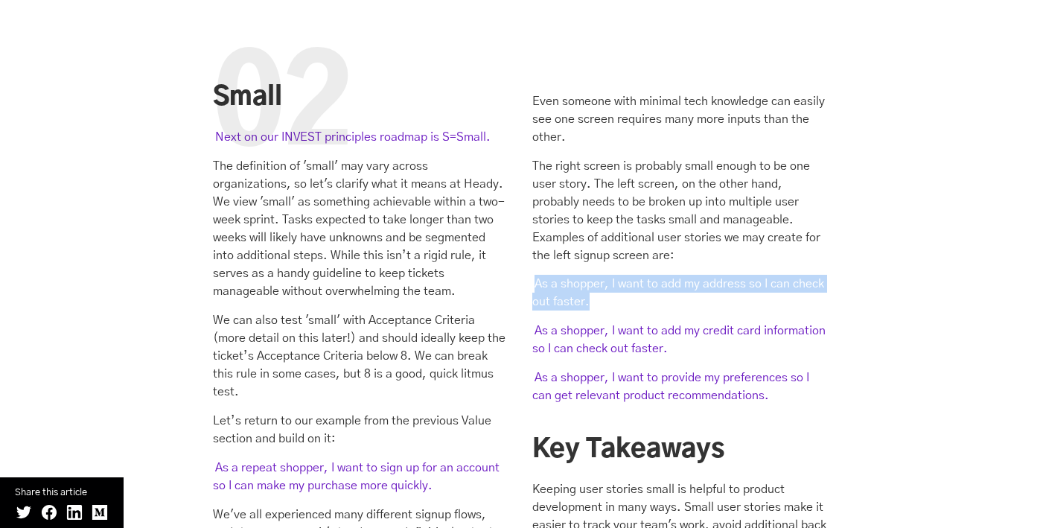
click at [629, 275] on p "As a shopper, I want to add my address so I can check out faster." at bounding box center [679, 293] width 295 height 36
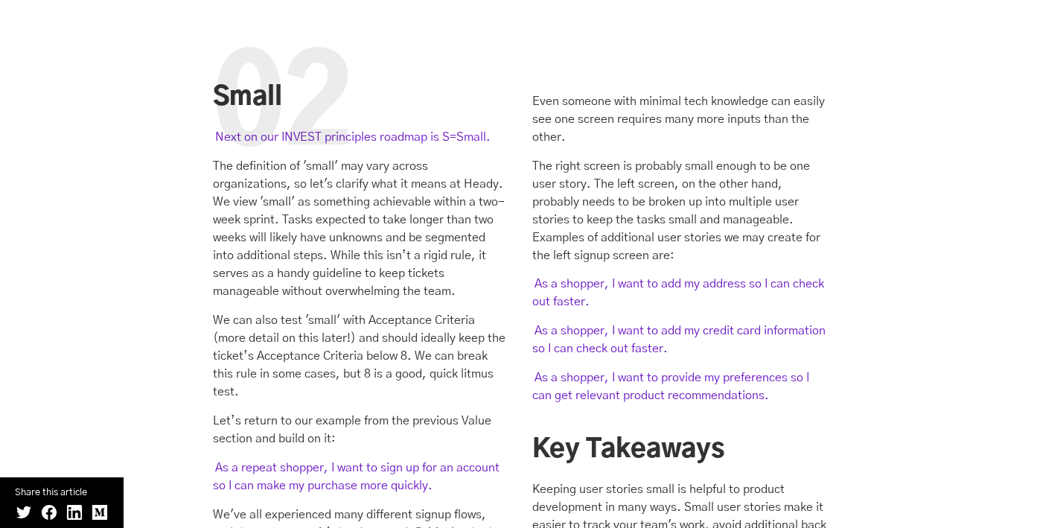
click at [626, 322] on mark "As a shopper, I want to add my credit card information so I can check out faste…" at bounding box center [678, 339] width 293 height 34
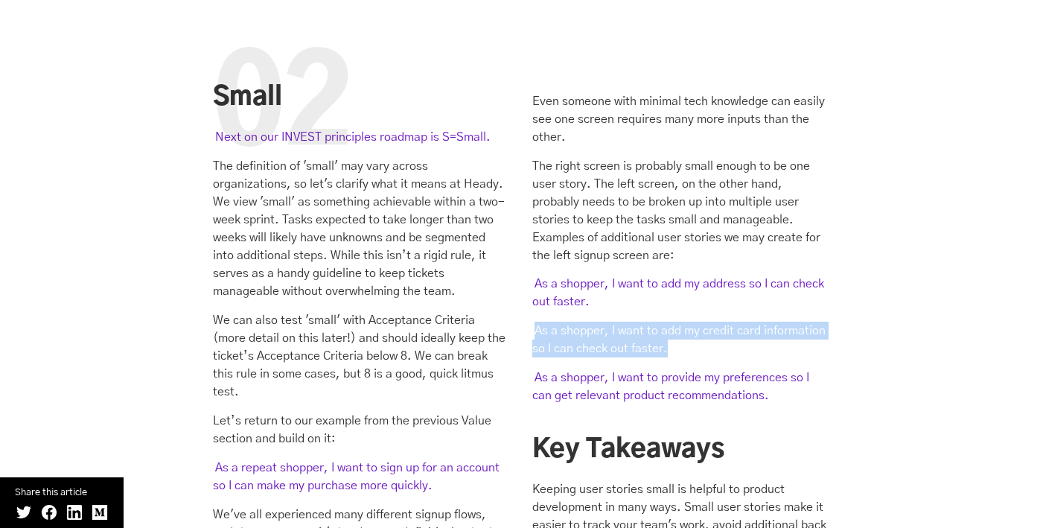
click at [626, 322] on mark "As a shopper, I want to add my credit card information so I can check out faste…" at bounding box center [678, 339] width 293 height 34
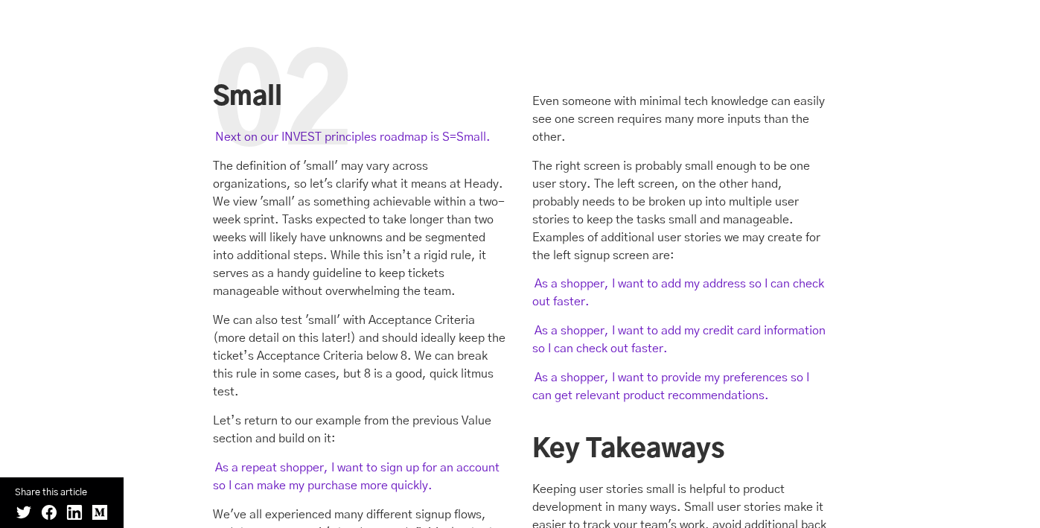
click at [626, 369] on mark "As a shopper, I want to provide my preferences so I can get relevant product re…" at bounding box center [670, 386] width 277 height 34
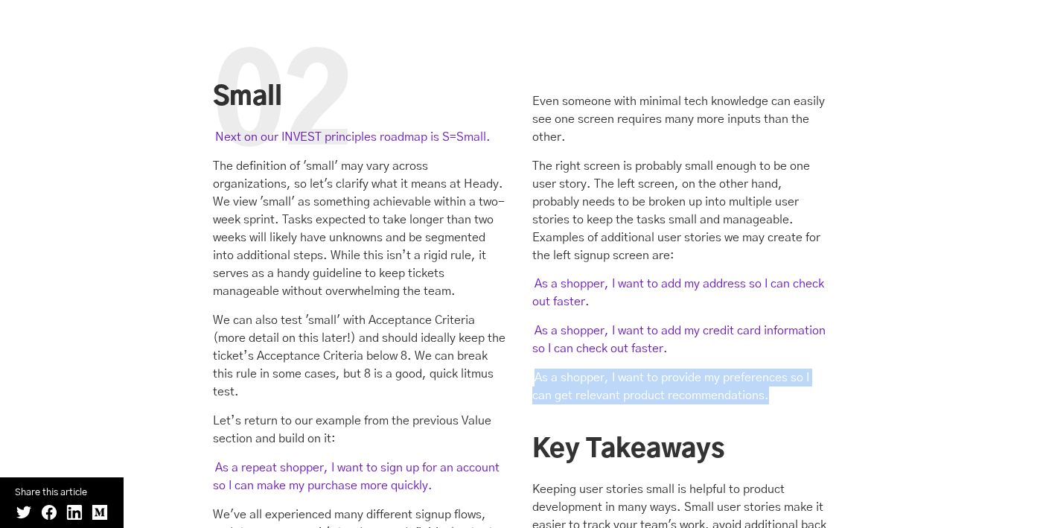
click at [626, 369] on mark "As a shopper, I want to provide my preferences so I can get relevant product re…" at bounding box center [670, 386] width 277 height 34
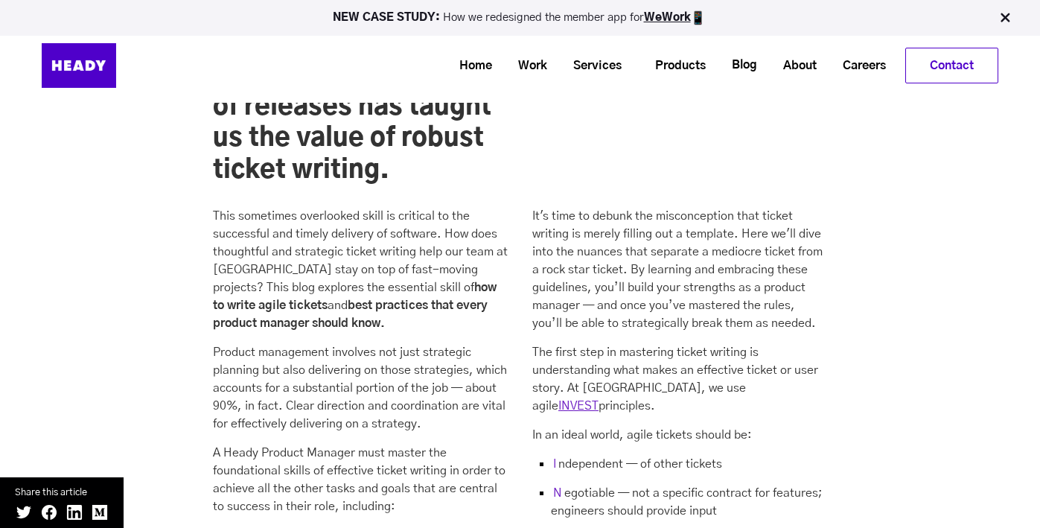
scroll to position [1150, 0]
